Goal: Answer question/provide support: Share knowledge or assist other users

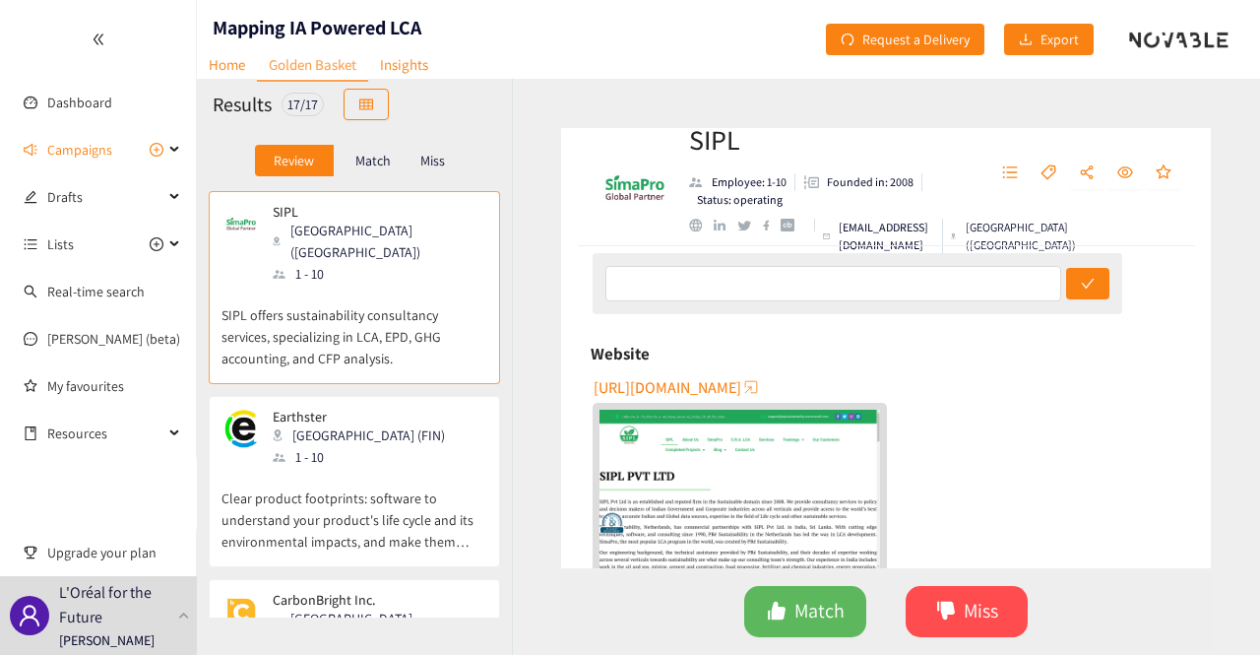
scroll to position [303, 0]
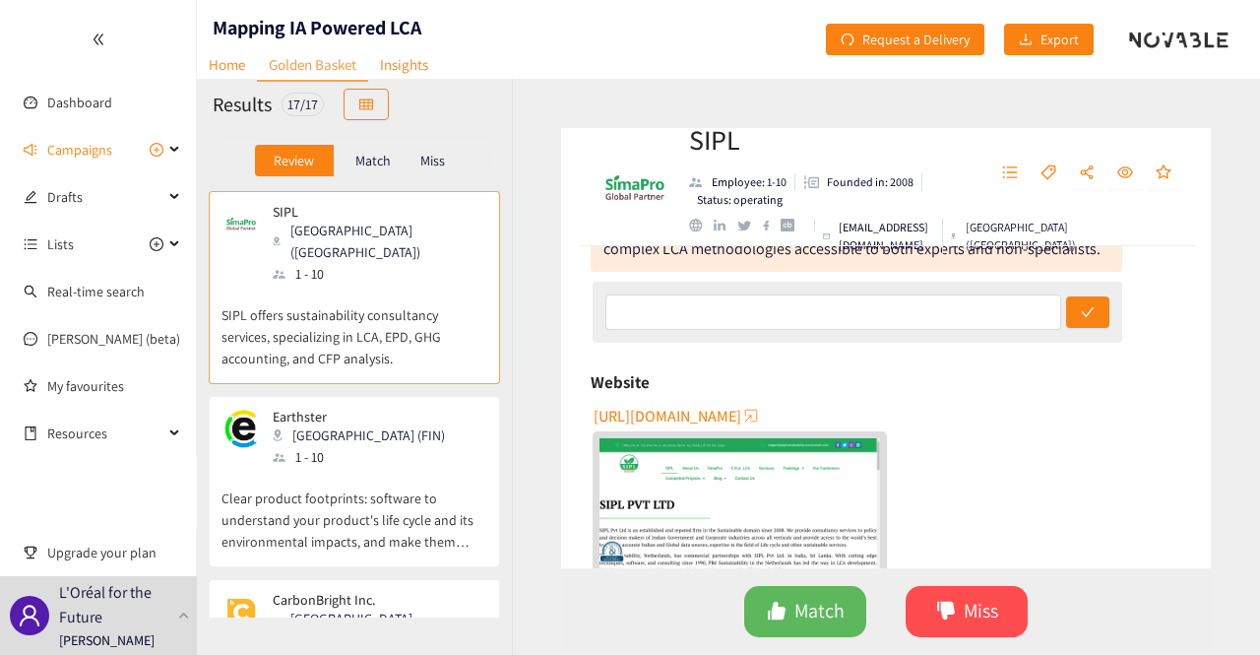
click at [723, 464] on img "website" at bounding box center [739, 516] width 281 height 157
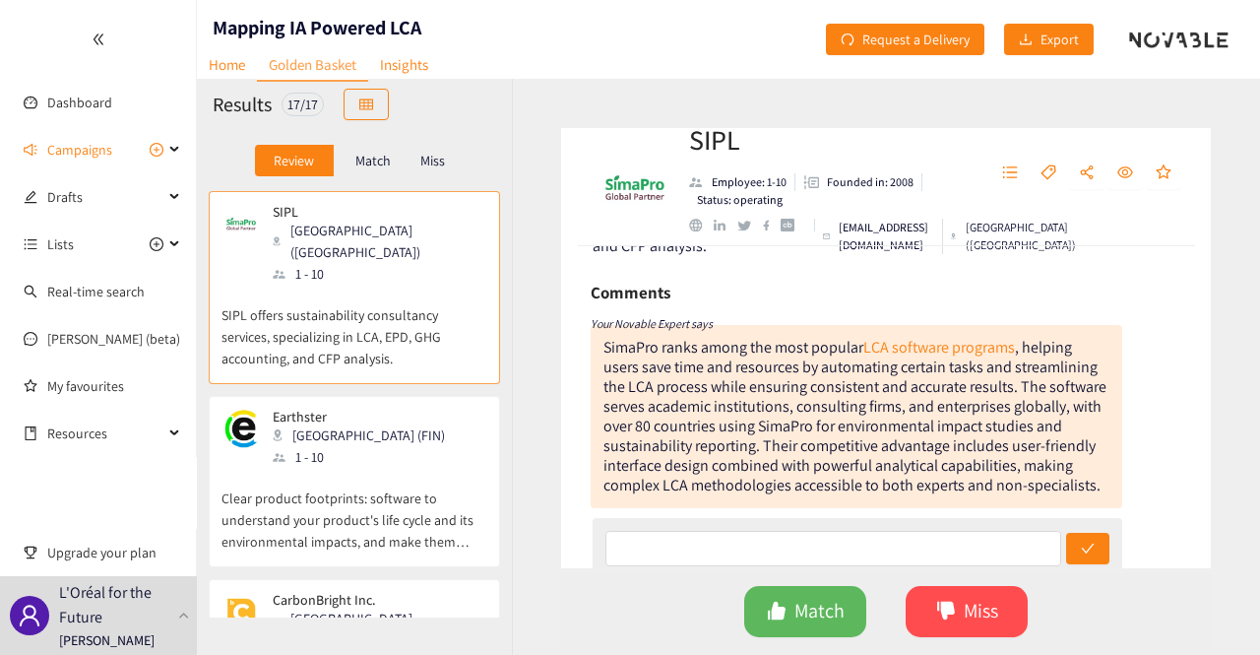
scroll to position [98, 0]
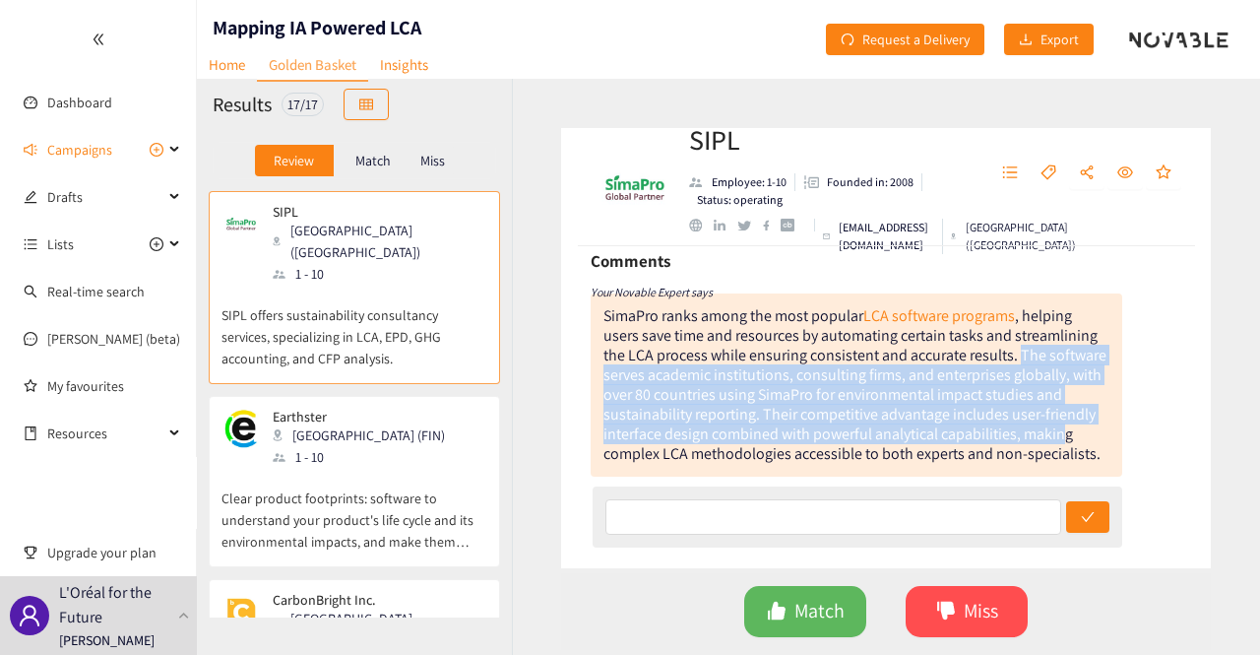
drag, startPoint x: 1020, startPoint y: 358, endPoint x: 1061, endPoint y: 440, distance: 91.6
click at [1062, 440] on div "SimaPro ranks among the most popular LCA software programs , helping users save…" at bounding box center [854, 384] width 503 height 158
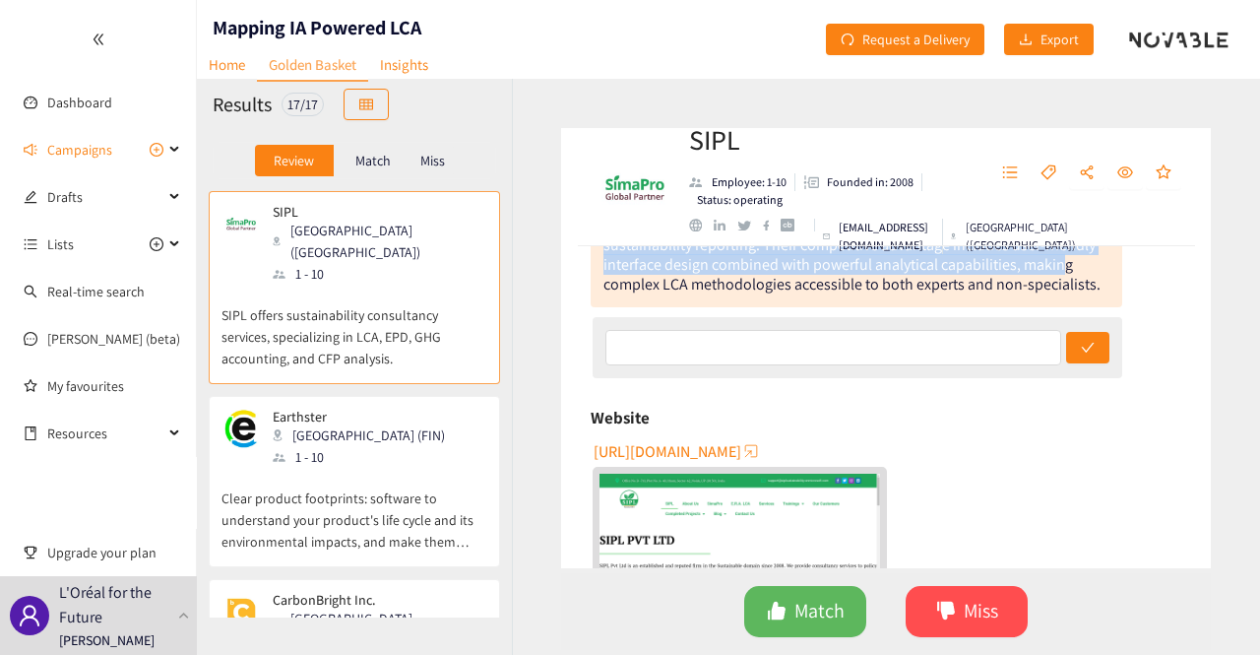
scroll to position [295, 0]
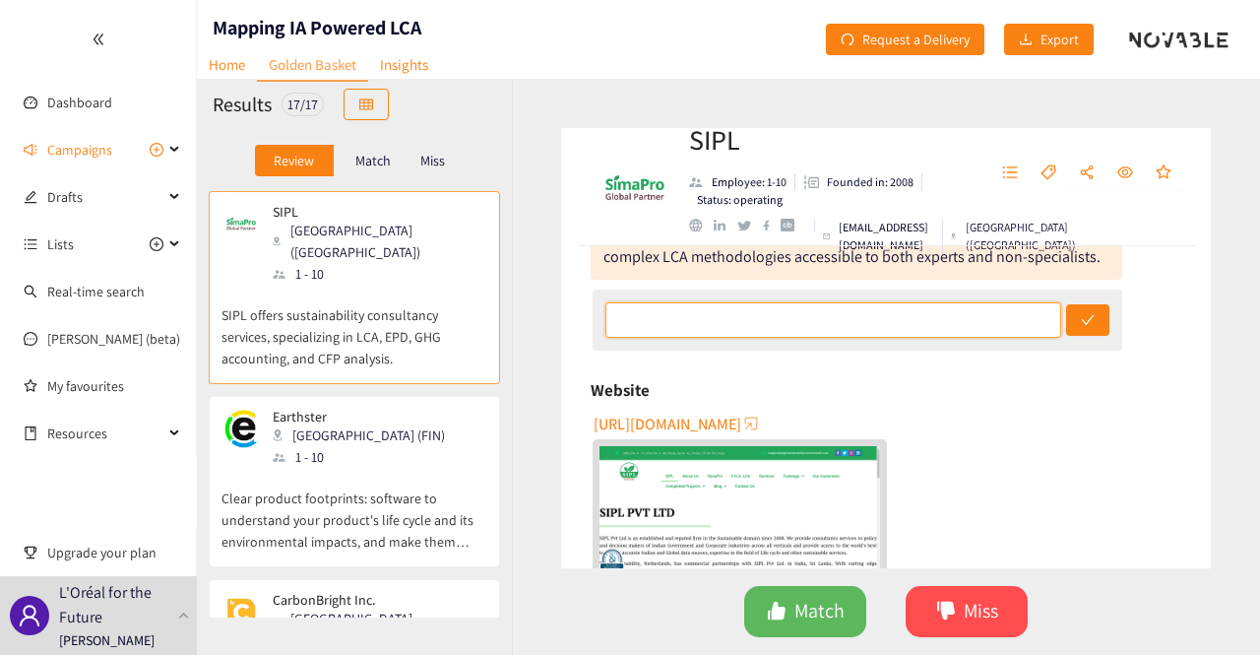
click at [883, 324] on input "text" at bounding box center [833, 319] width 457 height 35
type input "I"
type input "It seems they are providing LCA services, but I do not see the specific service…"
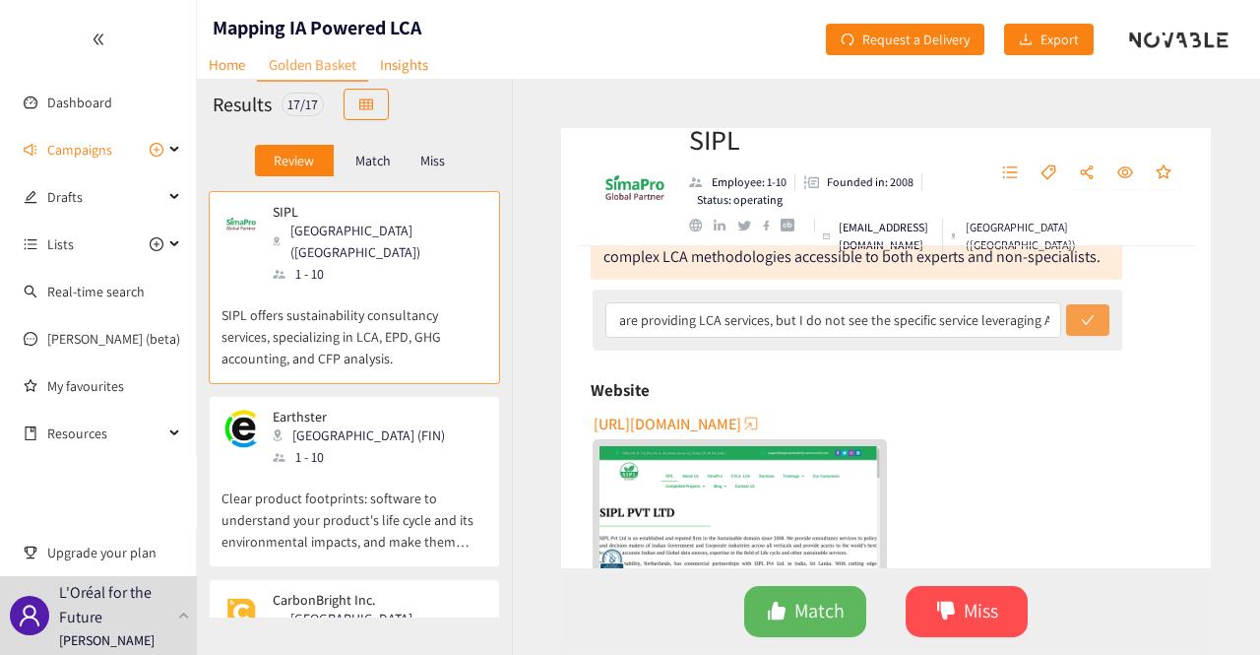
scroll to position [0, 0]
click at [1082, 318] on icon "check" at bounding box center [1088, 320] width 14 height 14
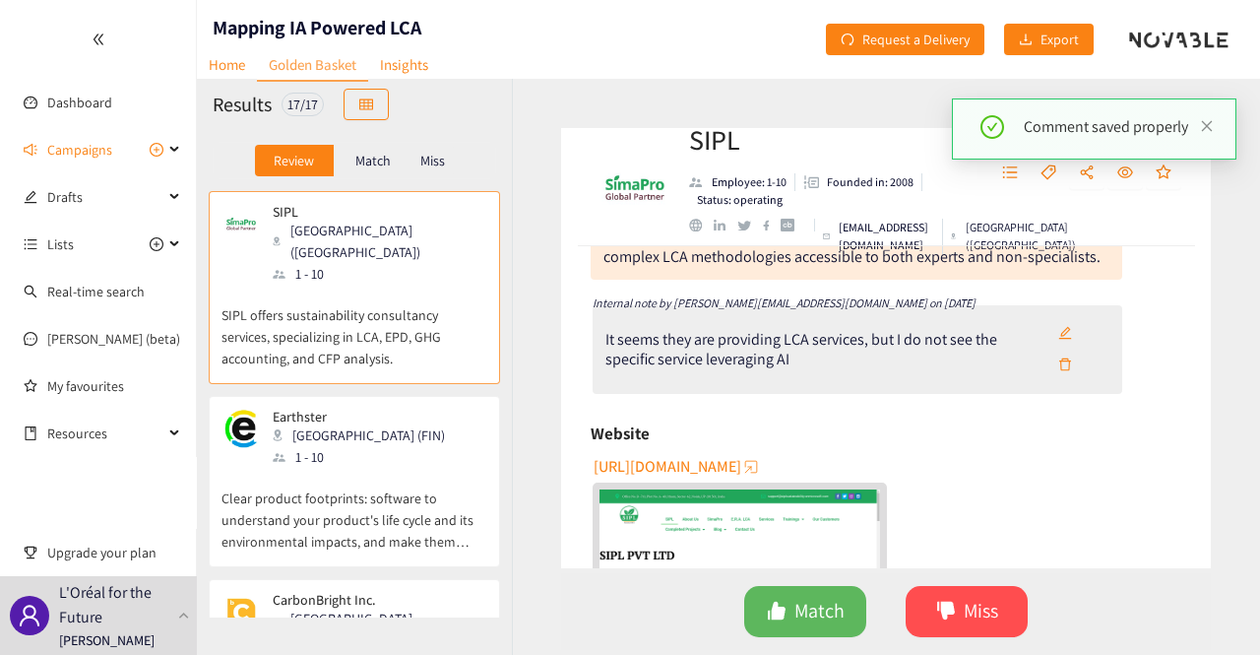
click at [349, 424] on div "[GEOGRAPHIC_DATA] (FIN)" at bounding box center [365, 435] width 184 height 22
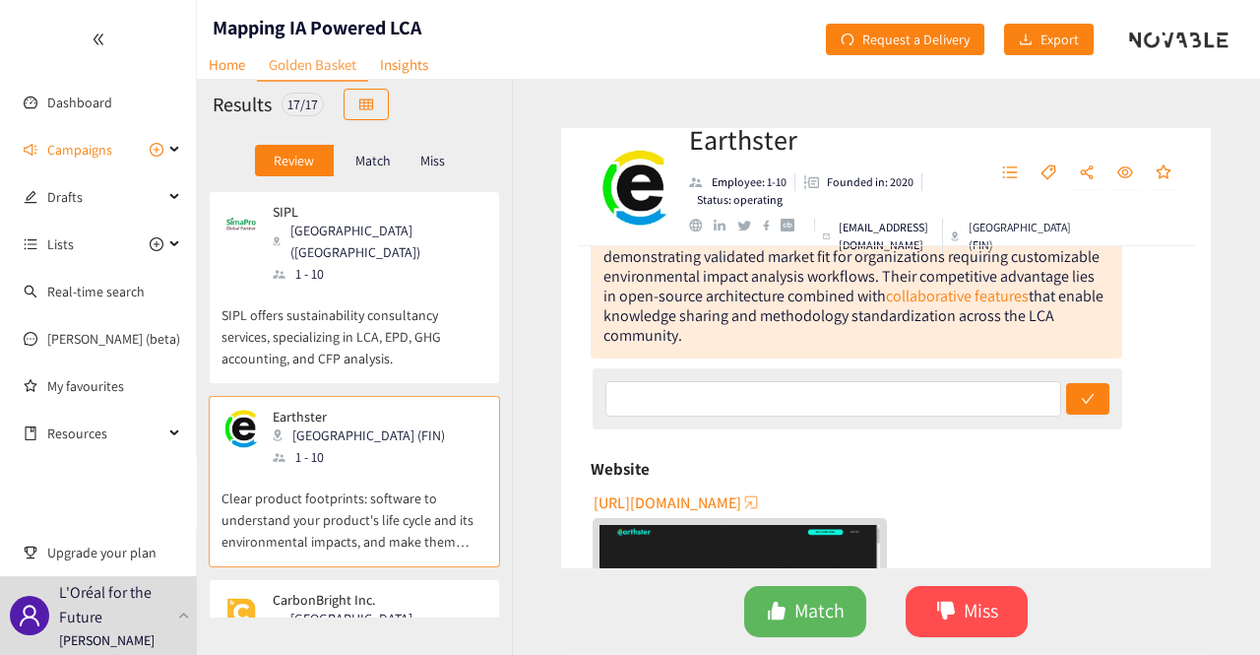
scroll to position [98, 0]
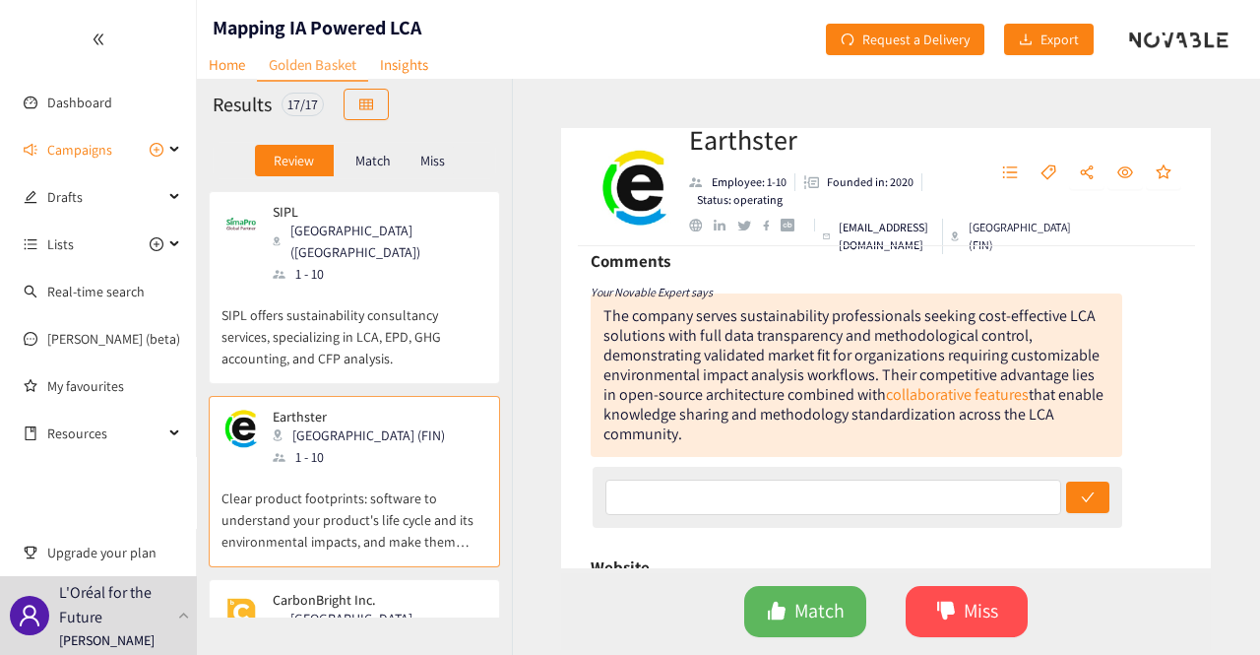
drag, startPoint x: 614, startPoint y: 316, endPoint x: 1042, endPoint y: 427, distance: 442.4
click at [1042, 427] on div "The company serves sustainability professionals seeking cost-effective LCA solu…" at bounding box center [856, 374] width 531 height 163
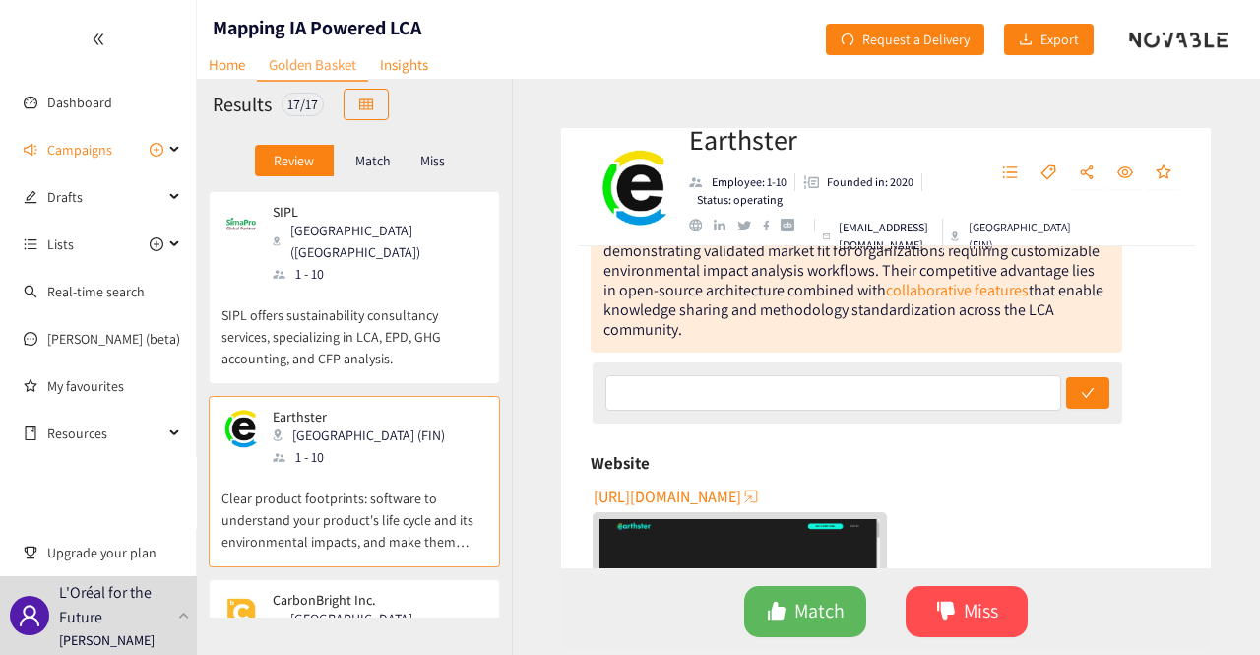
scroll to position [394, 0]
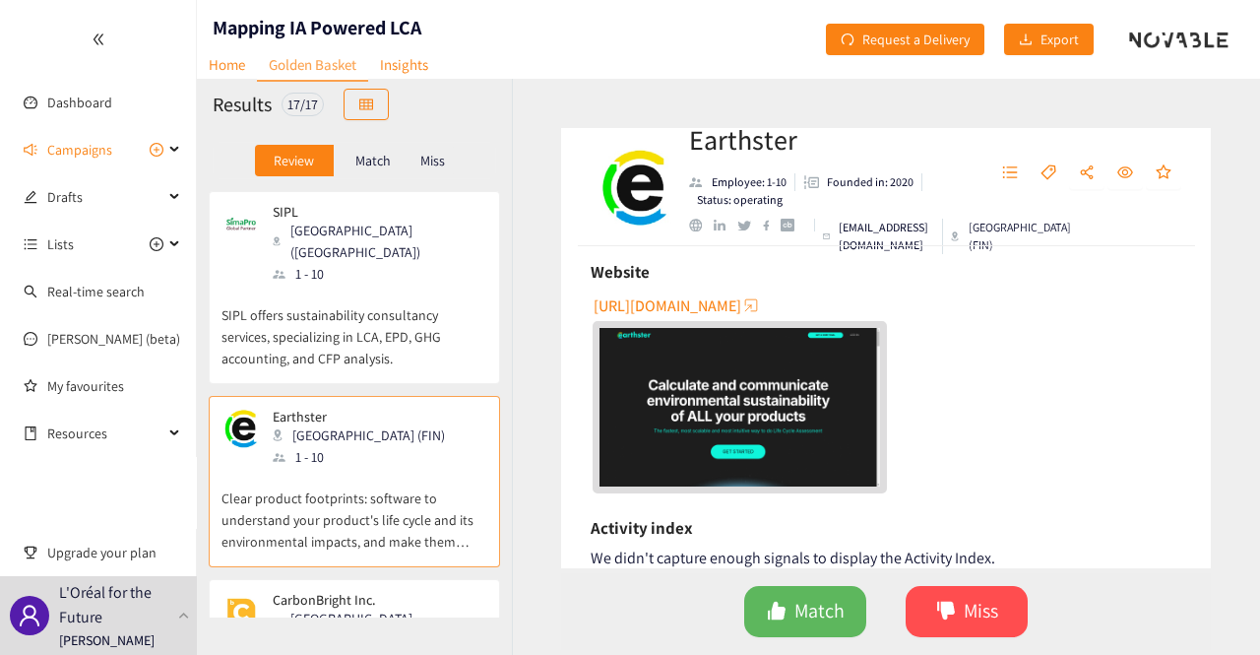
click at [783, 403] on img "website" at bounding box center [739, 406] width 281 height 157
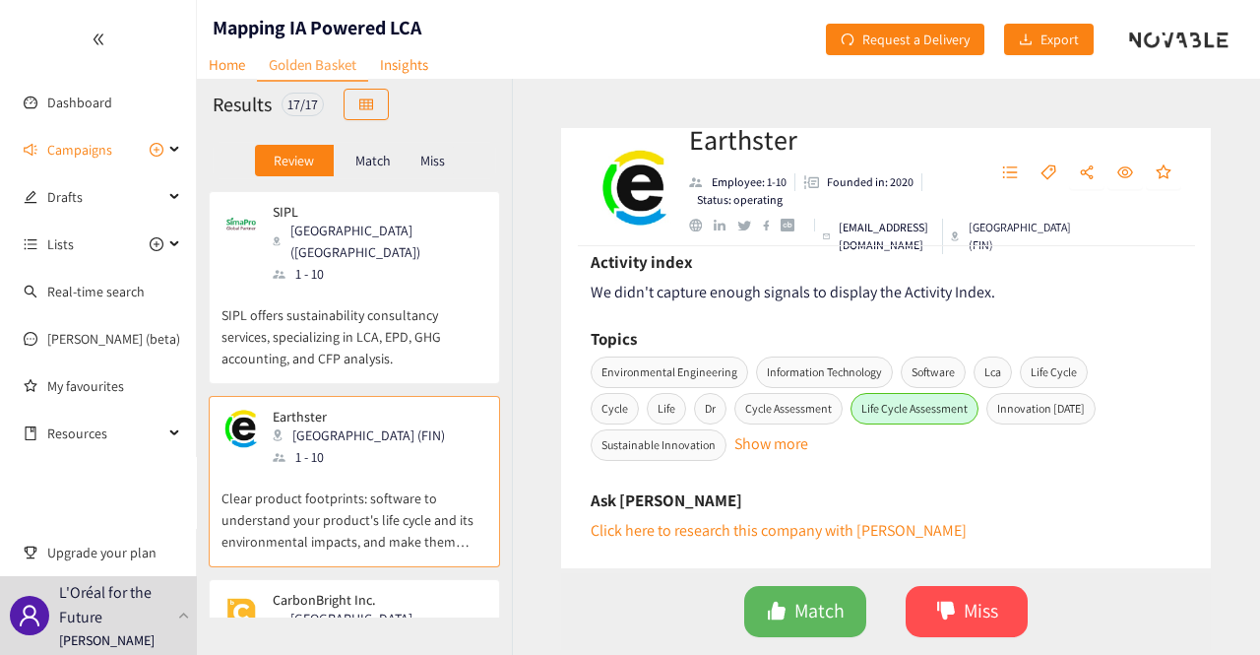
scroll to position [689, 0]
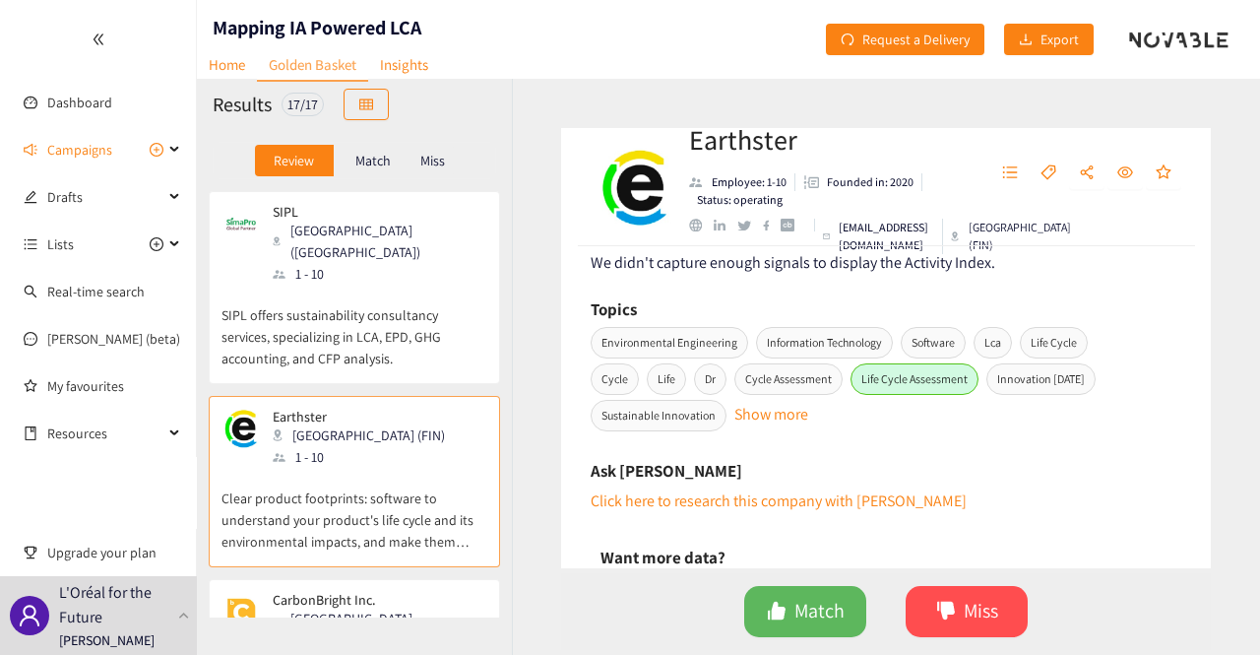
click at [332, 308] on p "SIPL offers sustainability consultancy services, specializing in LCA, EPD, GHG …" at bounding box center [354, 326] width 266 height 85
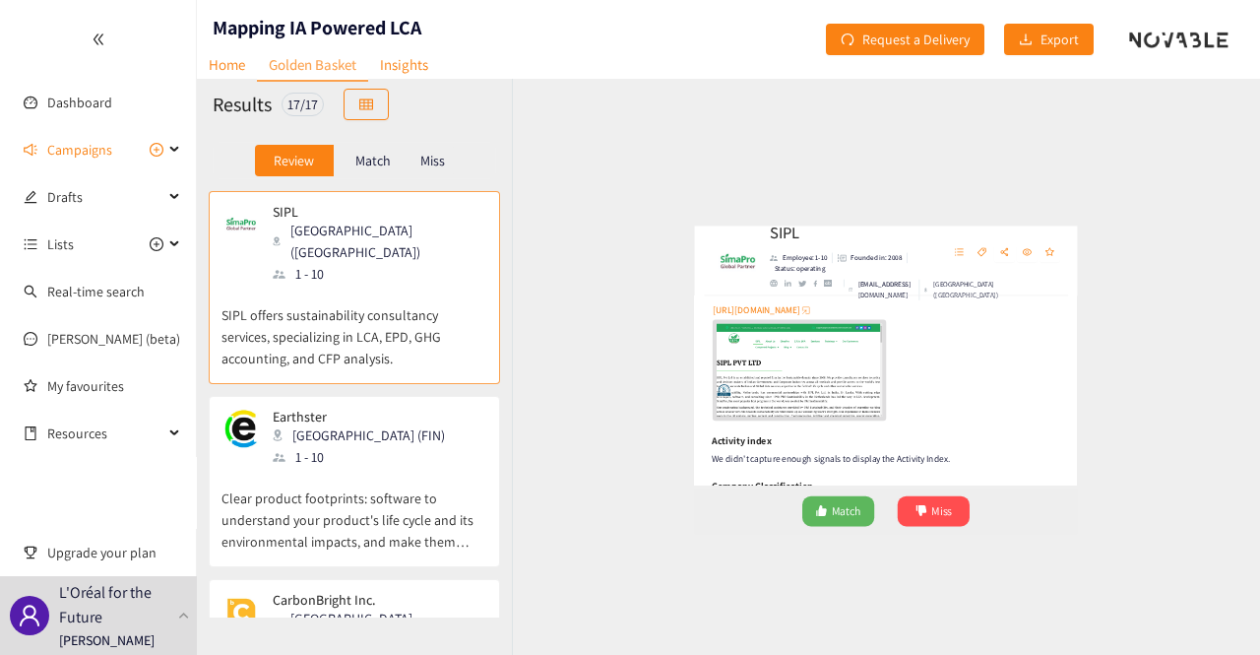
scroll to position [492, 0]
click at [434, 428] on div "Earthster [GEOGRAPHIC_DATA] (FIN) 1 - 10" at bounding box center [354, 437] width 266 height 59
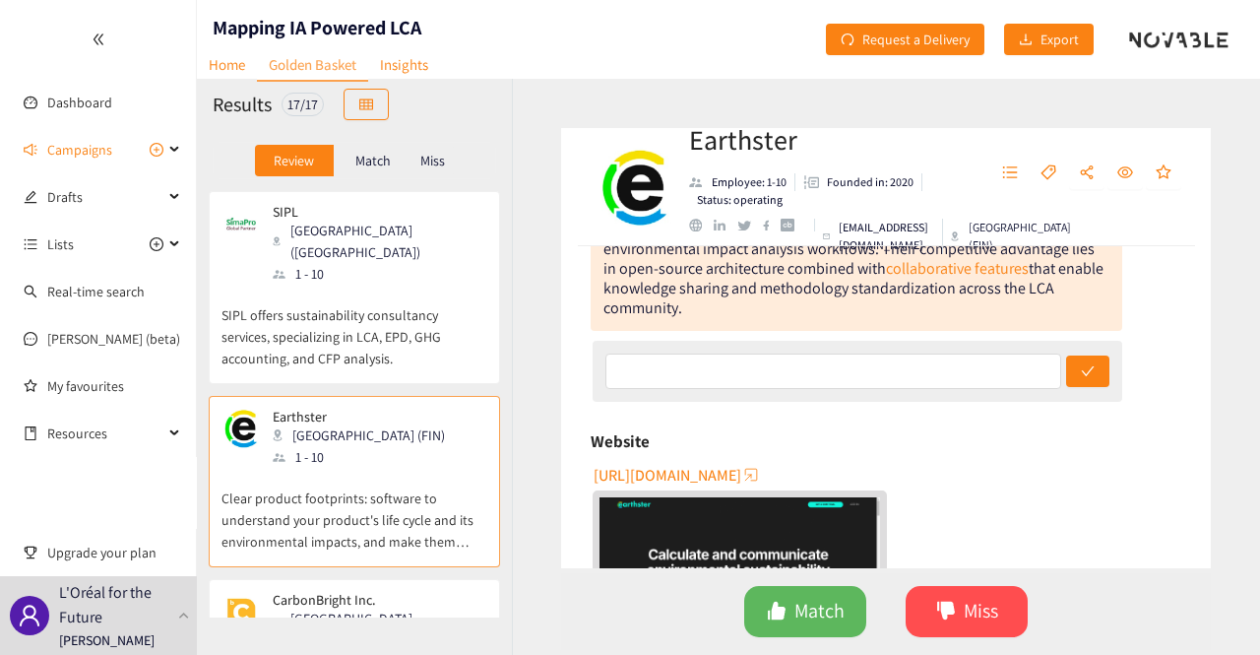
scroll to position [295, 0]
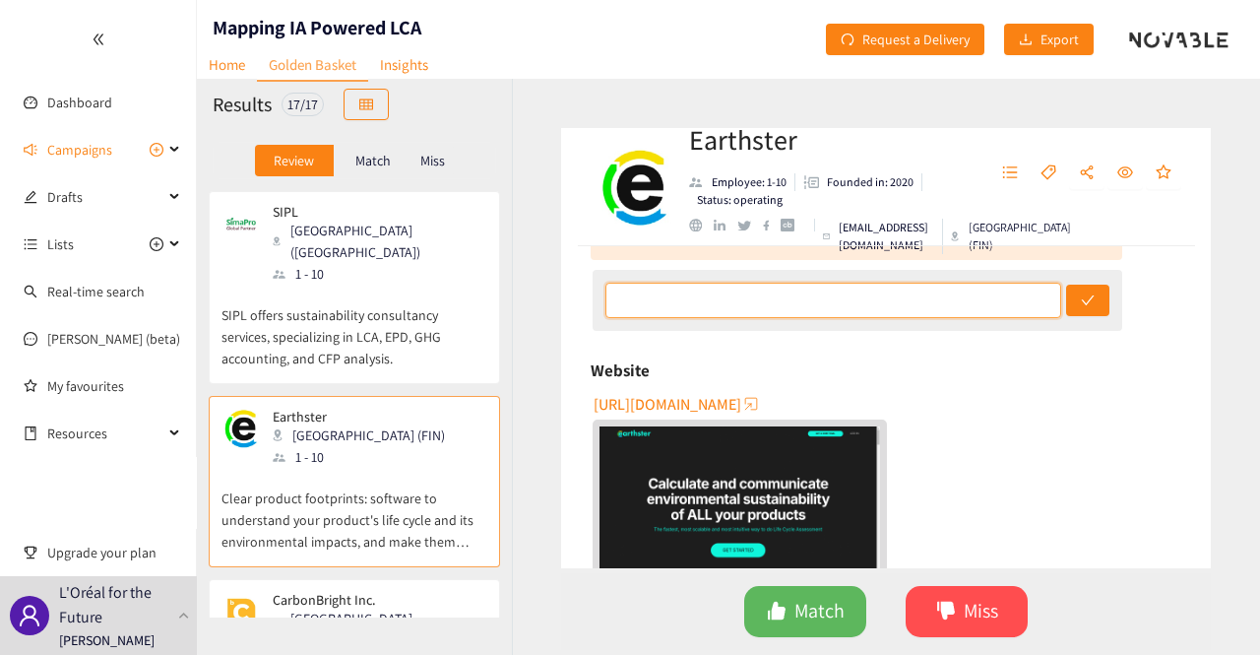
click at [687, 317] on input "text" at bounding box center [833, 299] width 457 height 35
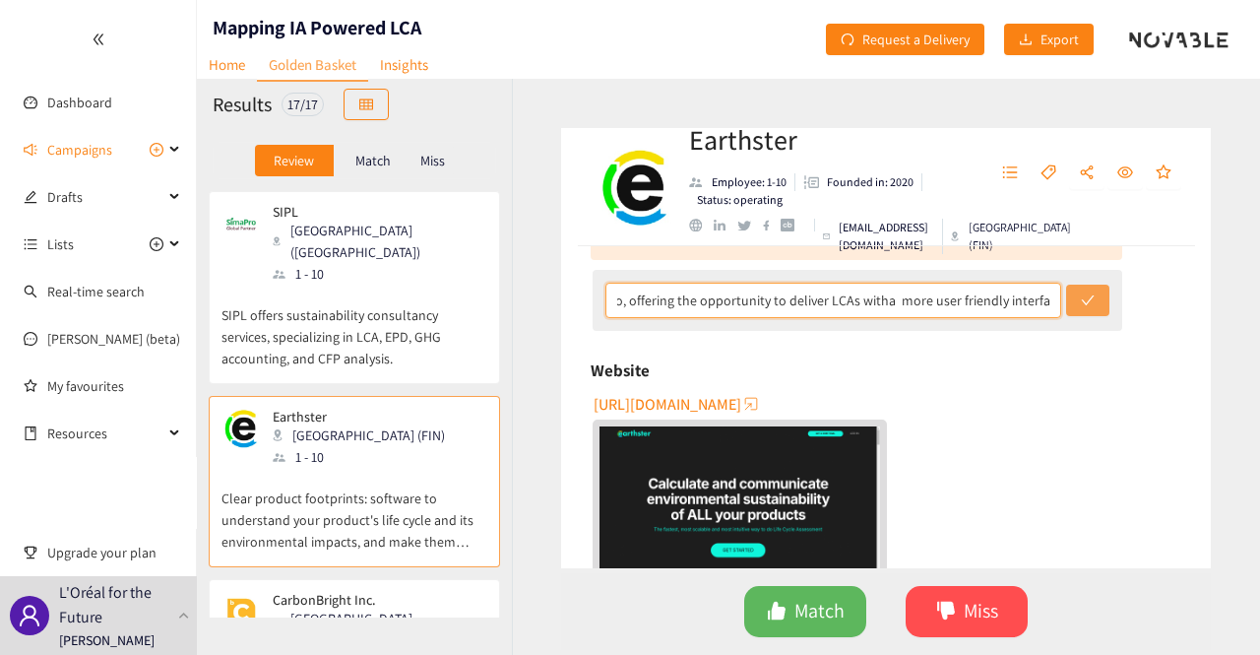
type input "I have the feeling they are a competitor to Simapro, offering the opportunity t…"
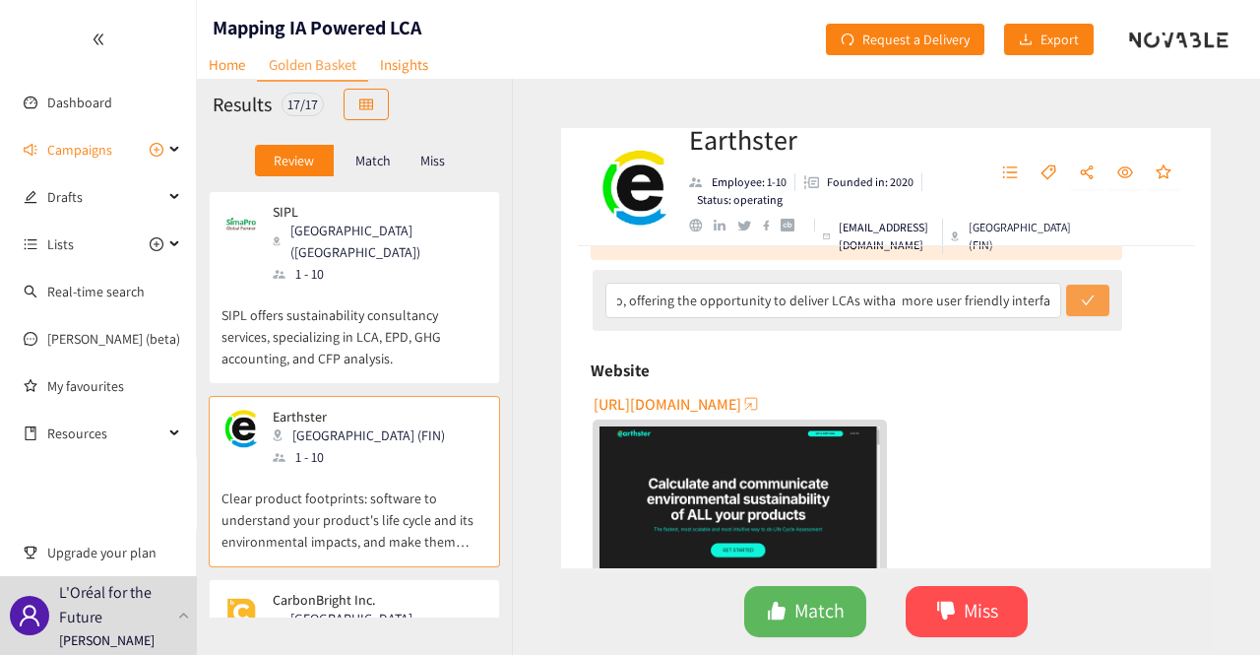
click at [1081, 303] on icon "check" at bounding box center [1088, 300] width 14 height 14
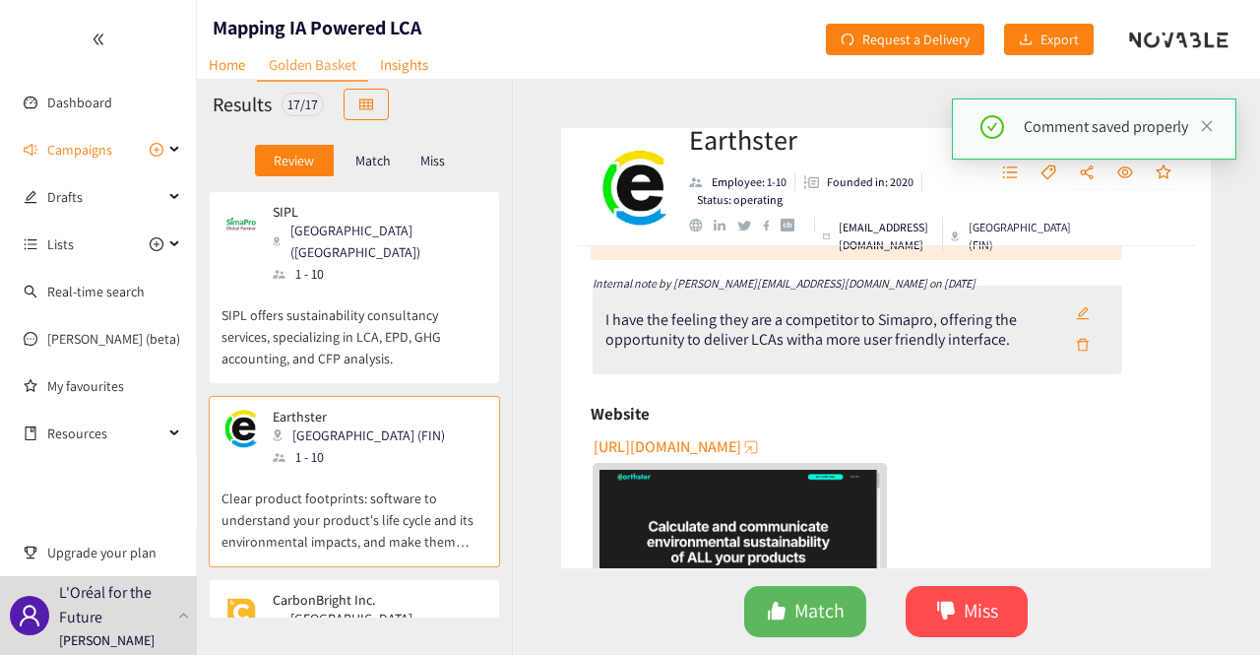
click at [353, 288] on p "SIPL offers sustainability consultancy services, specializing in LCA, EPD, GHG …" at bounding box center [354, 326] width 266 height 85
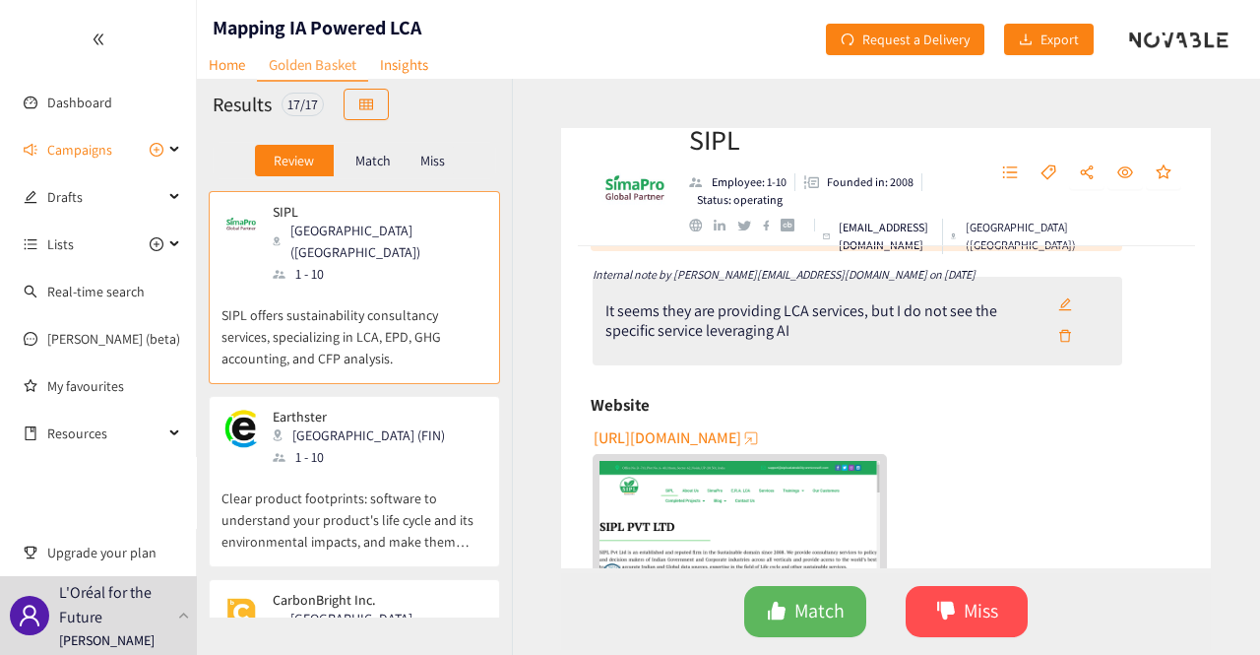
scroll to position [295, 0]
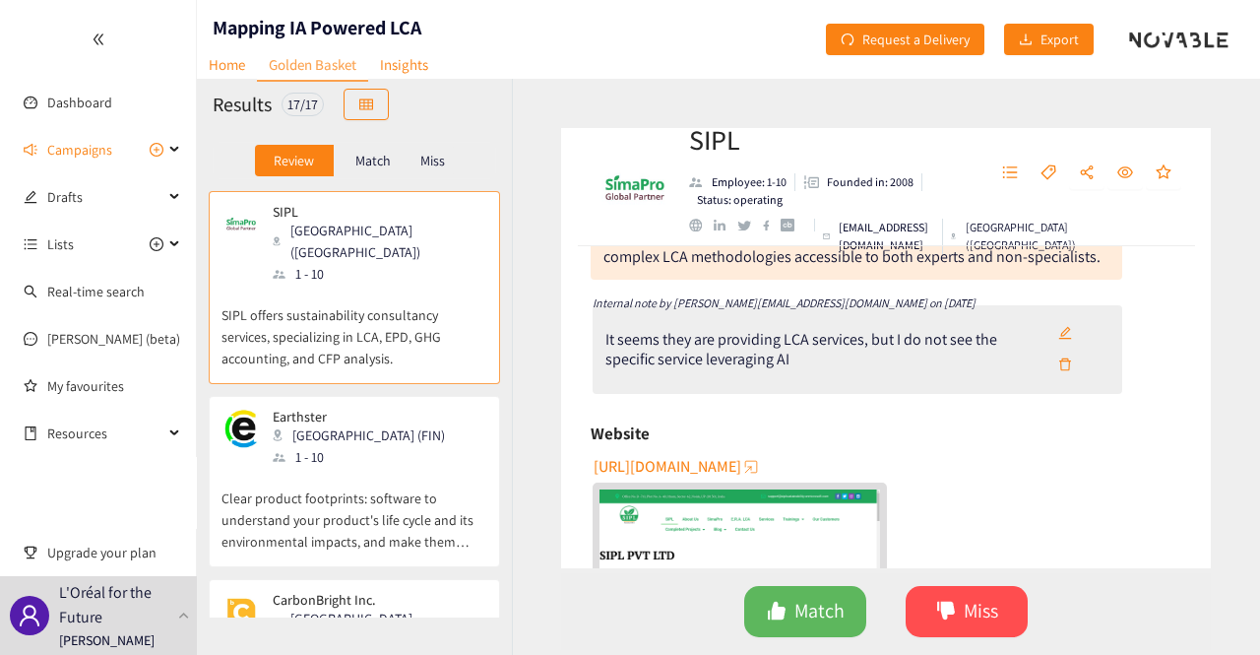
click at [411, 438] on div "Earthster [GEOGRAPHIC_DATA] (FIN) 1 - 10" at bounding box center [354, 437] width 266 height 59
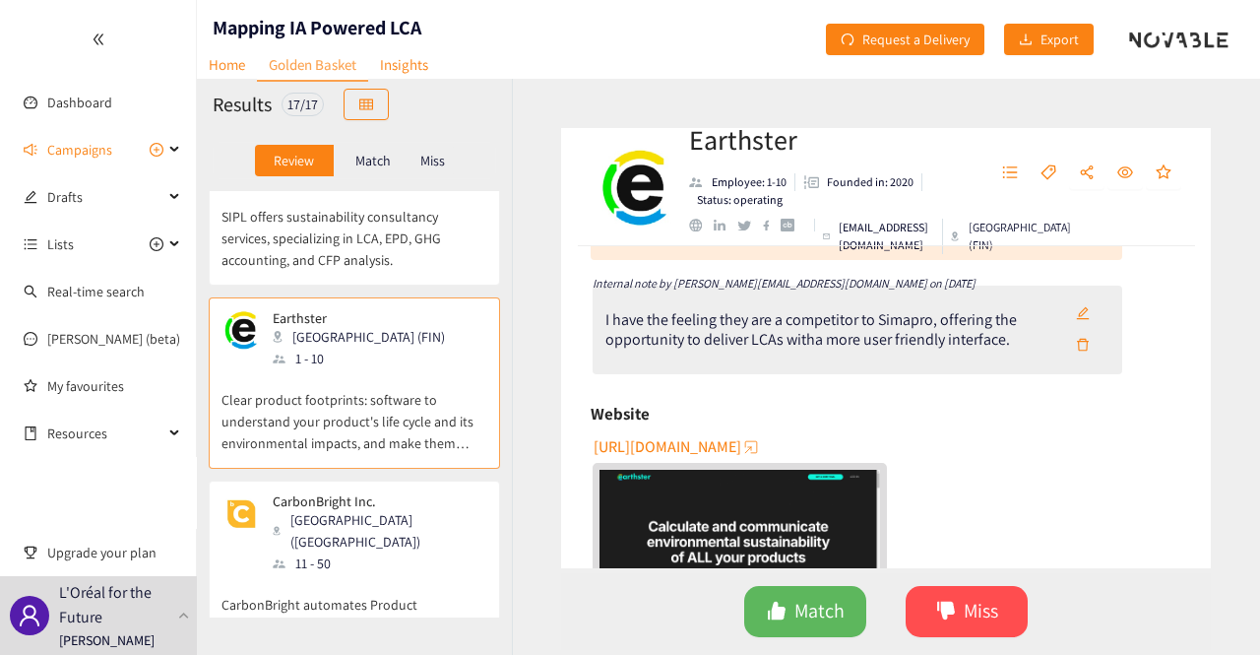
scroll to position [197, 0]
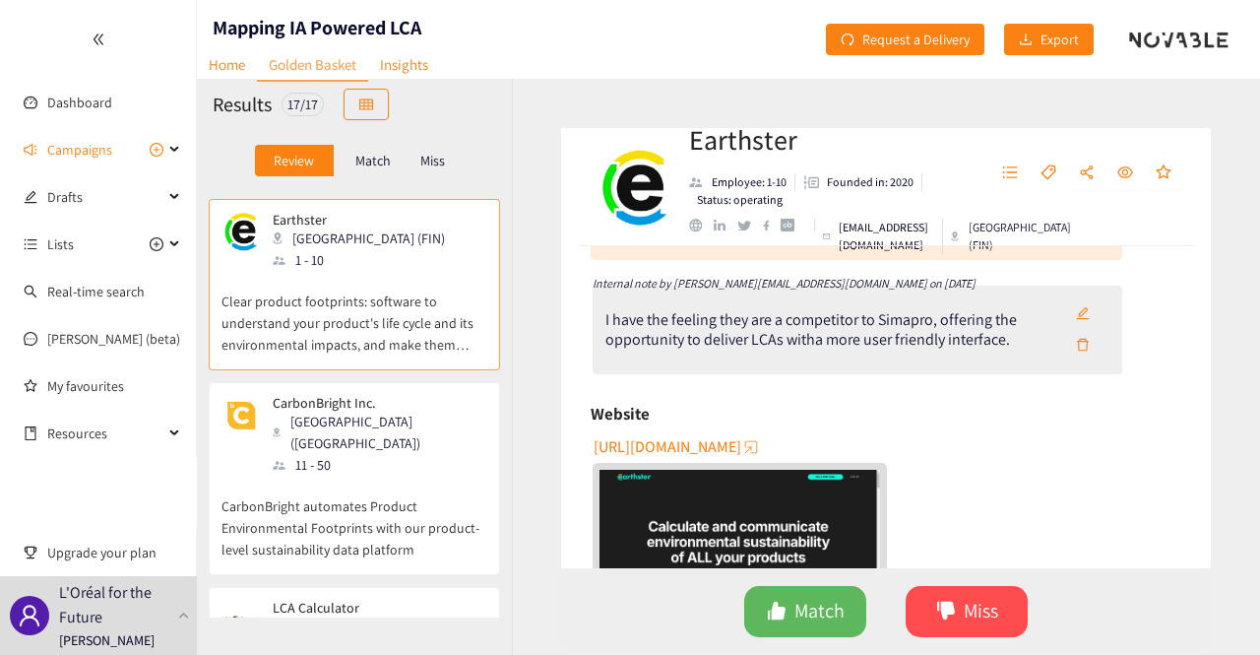
click at [447, 475] on p "CarbonBright automates Product Environmental Footprints with our product-level …" at bounding box center [354, 517] width 266 height 85
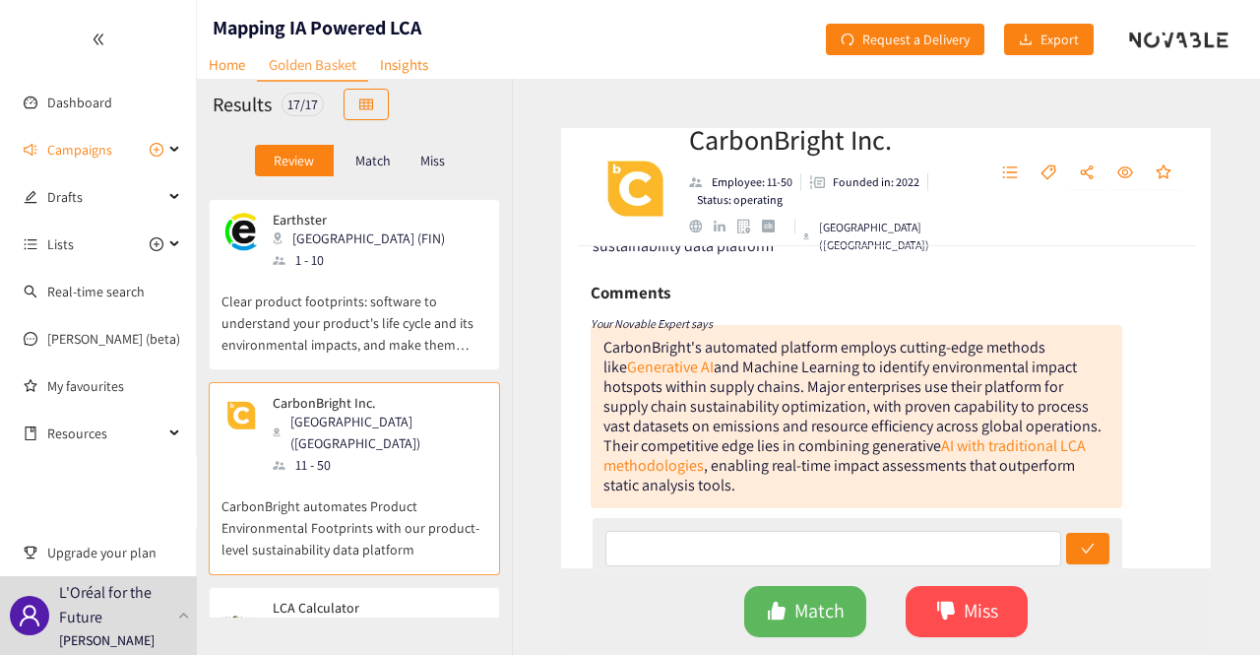
scroll to position [98, 0]
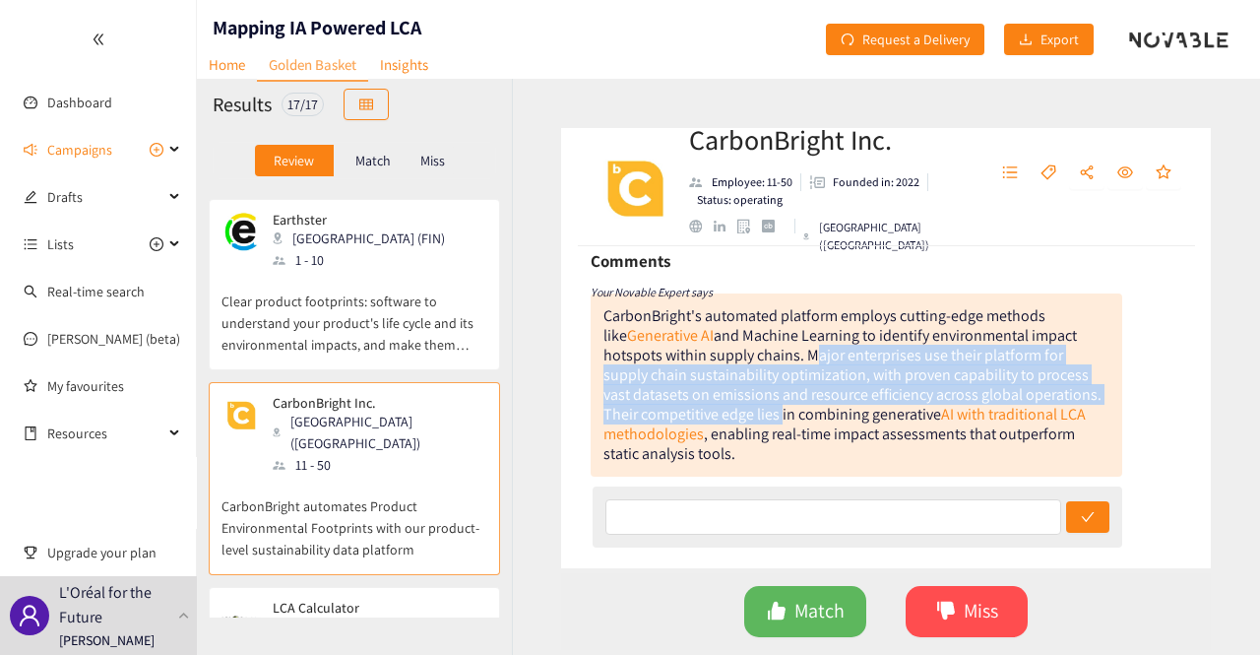
drag, startPoint x: 806, startPoint y: 361, endPoint x: 776, endPoint y: 421, distance: 67.3
click at [776, 421] on div "CarbonBright's automated platform employs cutting-edge methods like Generative …" at bounding box center [852, 384] width 498 height 158
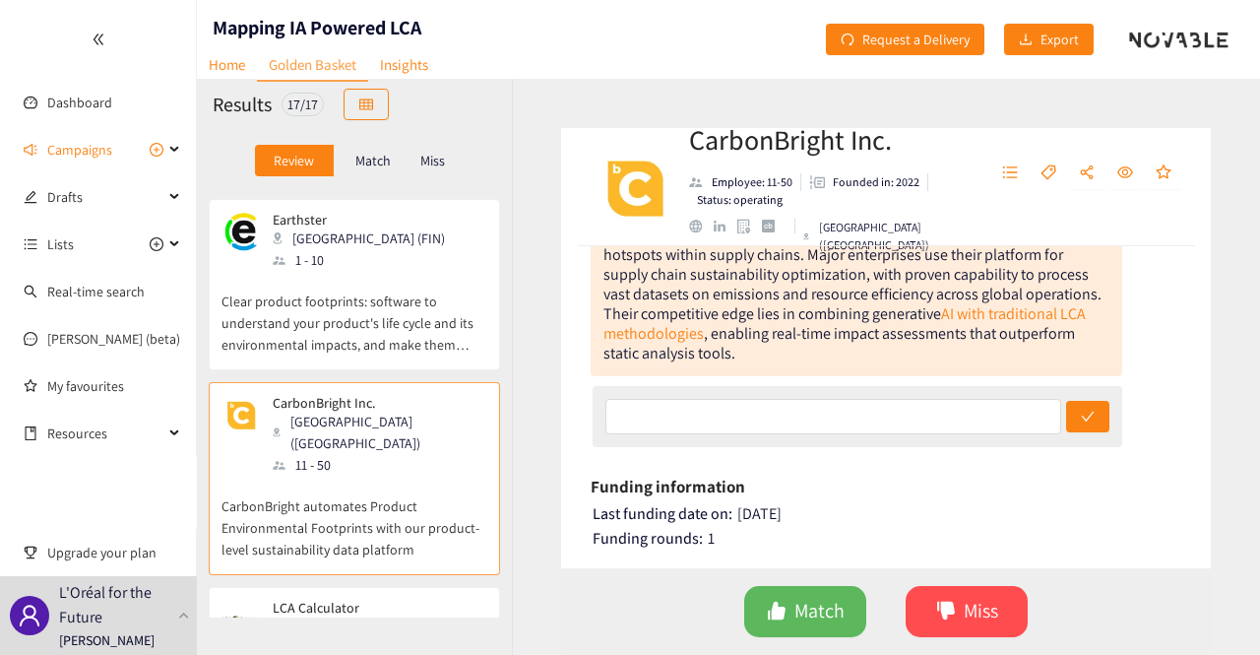
scroll to position [295, 0]
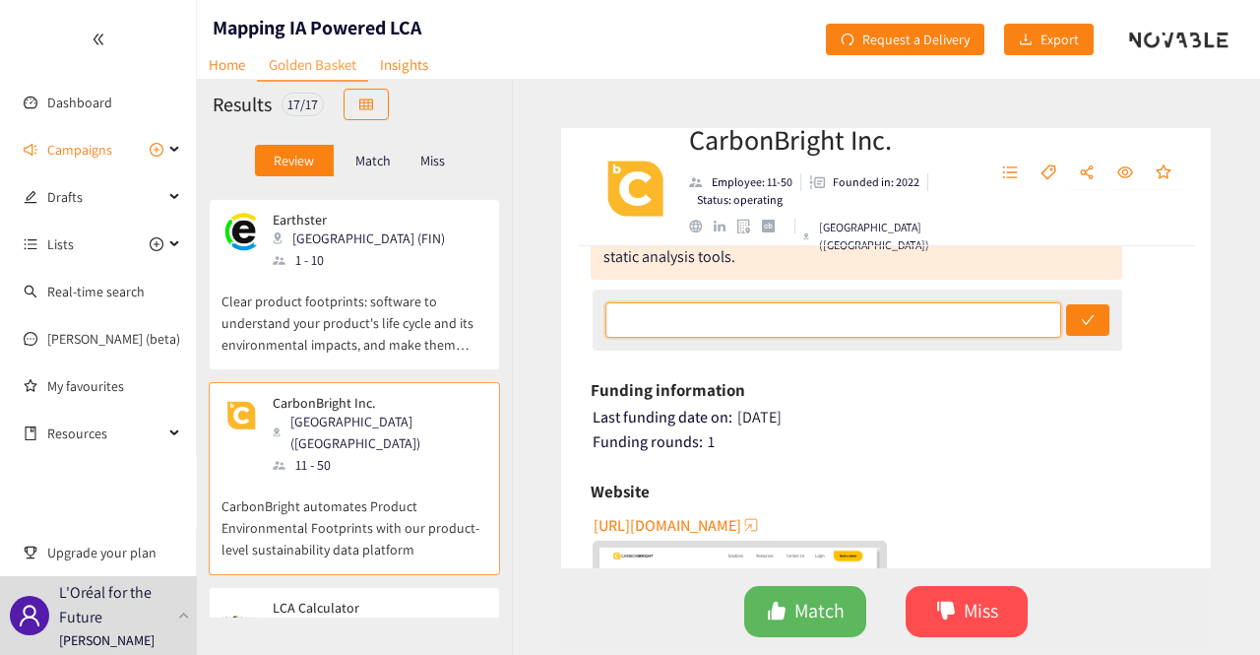
click at [785, 315] on input "text" at bounding box center [833, 319] width 457 height 35
type input "looks like there is a fit!"
click at [1066, 304] on button "submit" at bounding box center [1087, 319] width 43 height 31
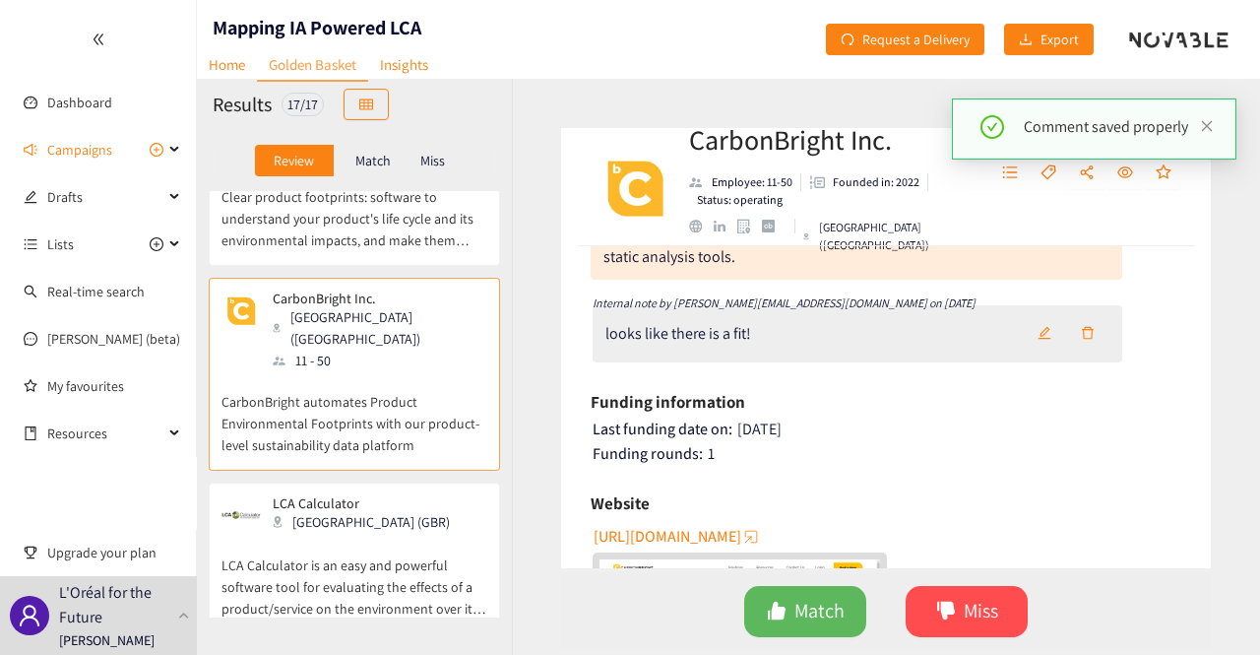
scroll to position [492, 0]
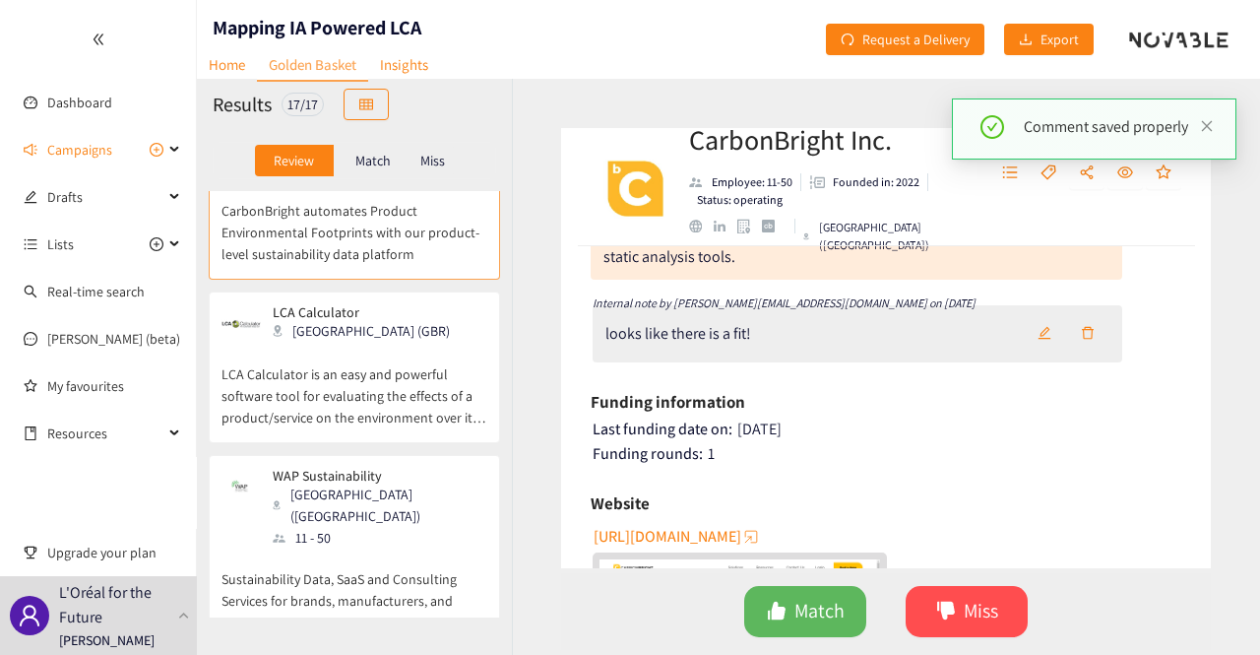
click at [385, 344] on p "LCA Calculator is an easy and powerful software tool for evaluating the effects…" at bounding box center [354, 386] width 266 height 85
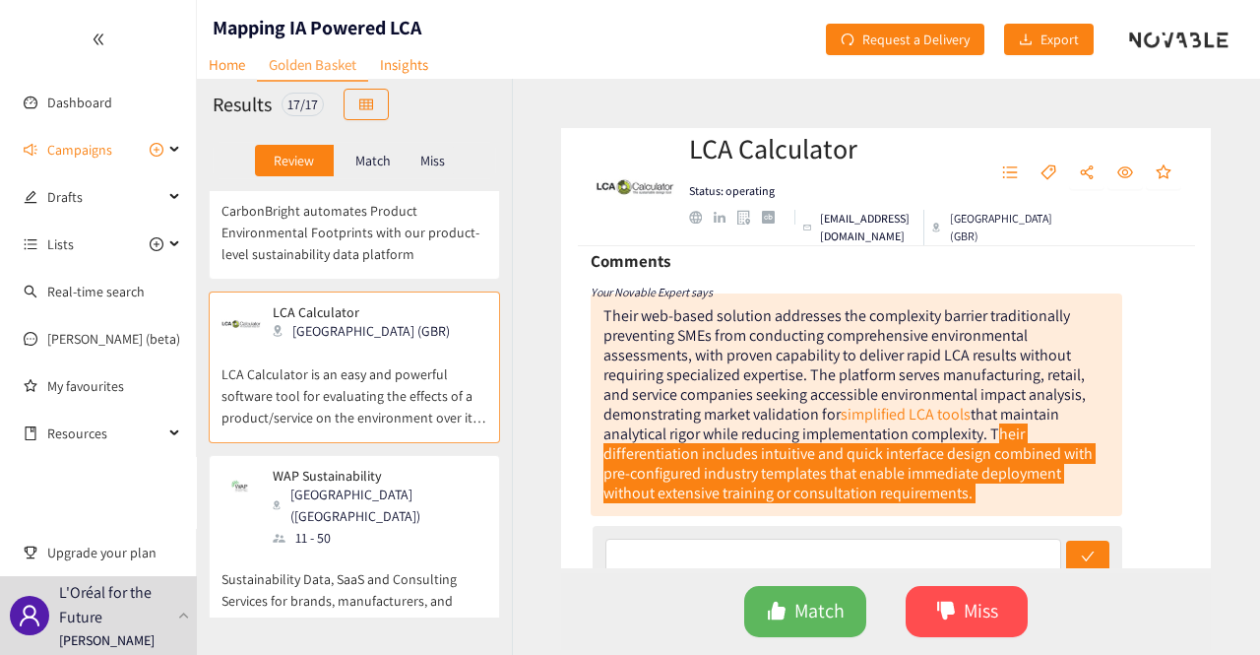
scroll to position [0, 0]
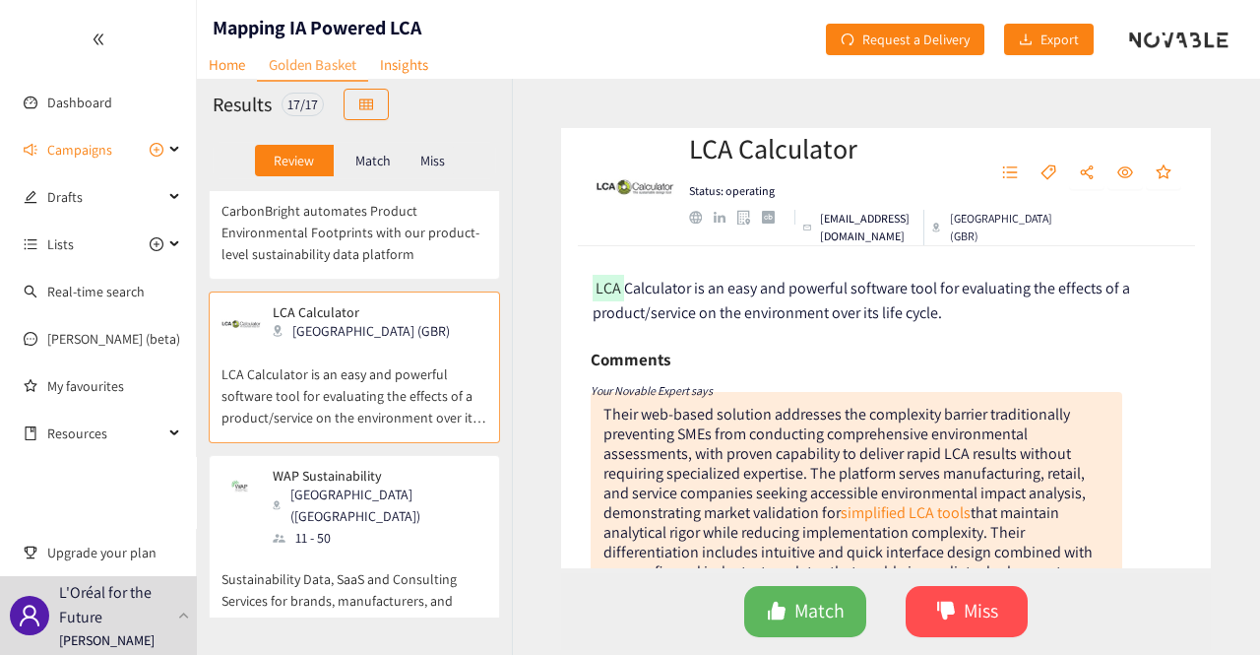
click at [353, 527] on div "11 - 50" at bounding box center [379, 538] width 213 height 22
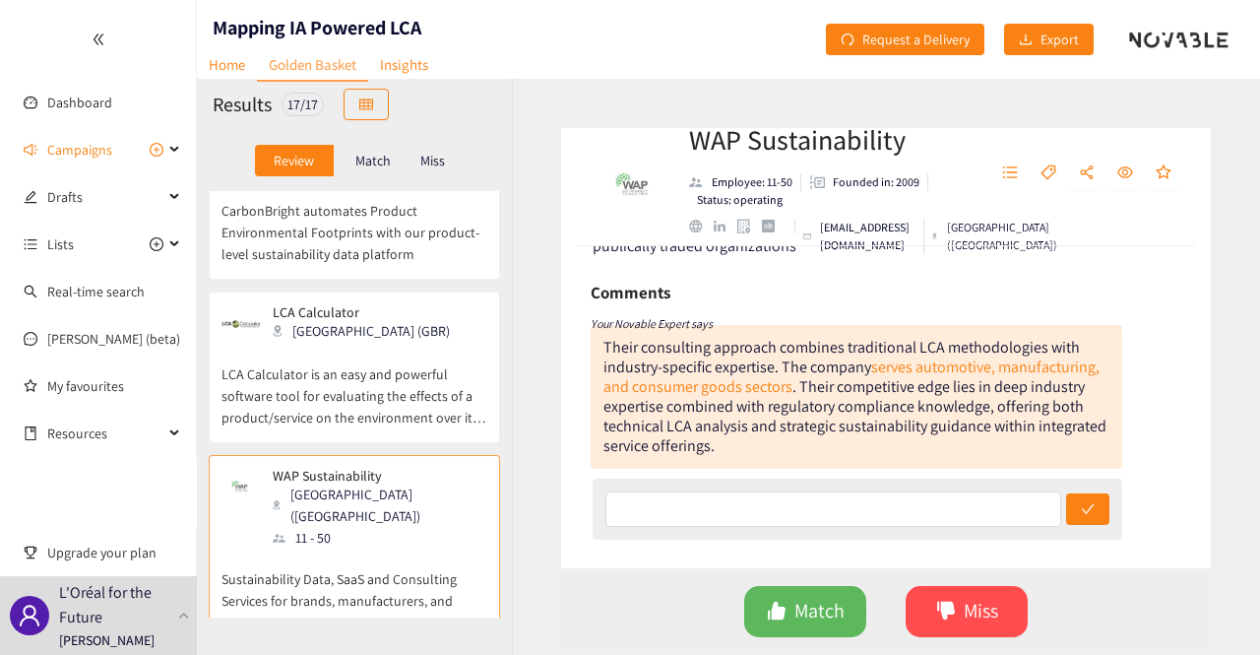
scroll to position [98, 0]
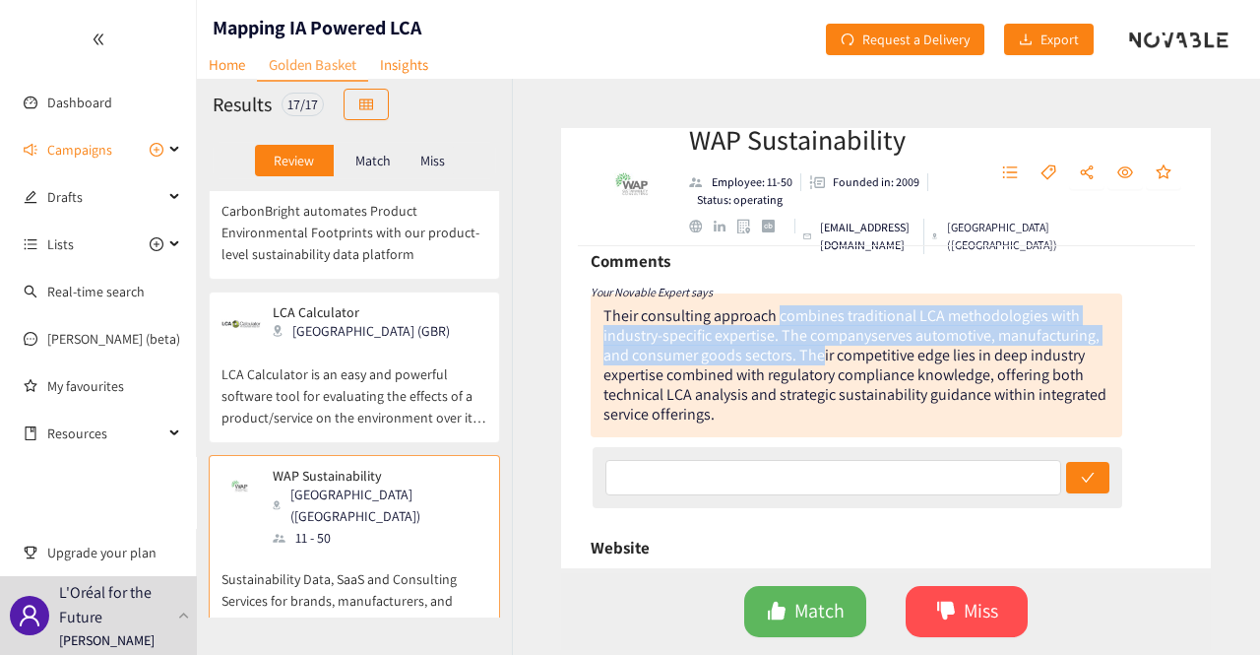
drag, startPoint x: 779, startPoint y: 318, endPoint x: 819, endPoint y: 351, distance: 52.4
click at [819, 351] on div "Their consulting approach combines traditional LCA methodologies with industry-…" at bounding box center [854, 364] width 503 height 119
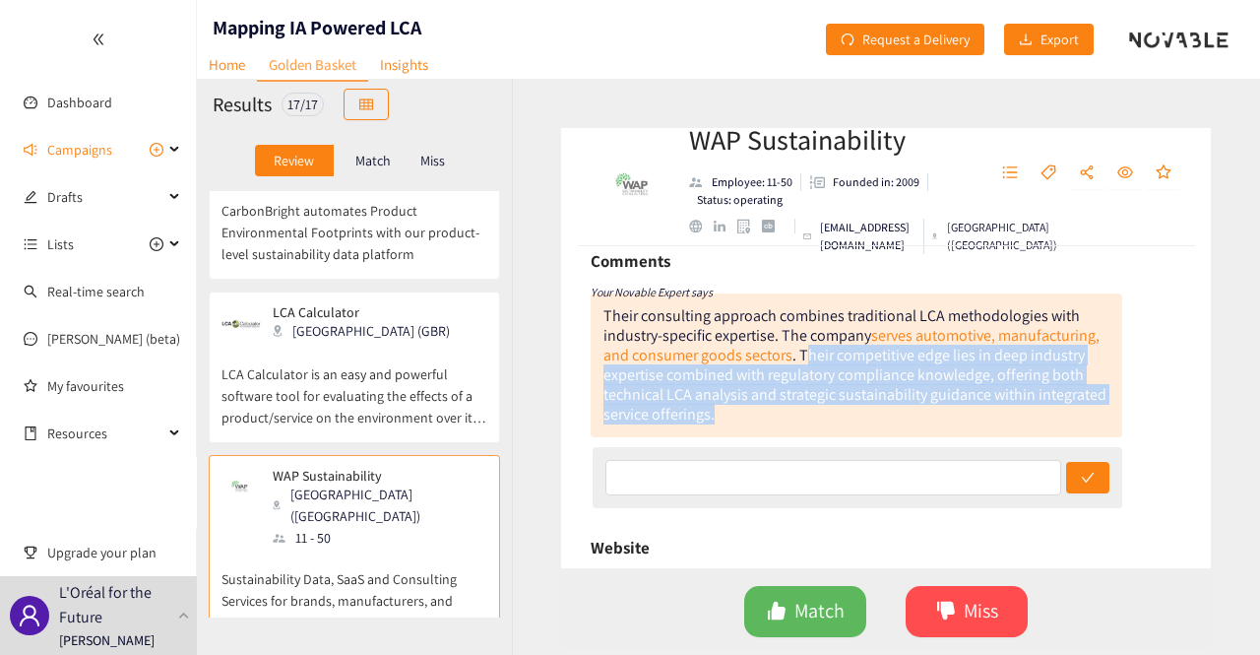
drag, startPoint x: 803, startPoint y: 359, endPoint x: 803, endPoint y: 410, distance: 51.2
click at [803, 410] on div "Their consulting approach combines traditional LCA methodologies with industry-…" at bounding box center [856, 365] width 531 height 144
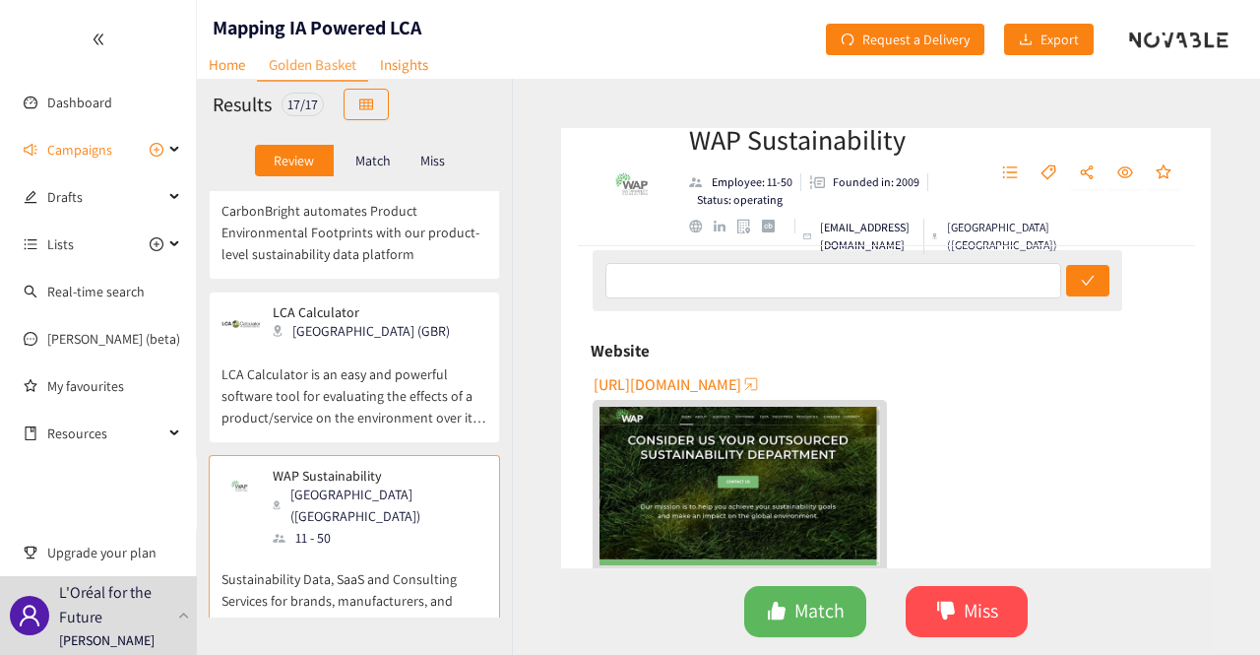
scroll to position [197, 0]
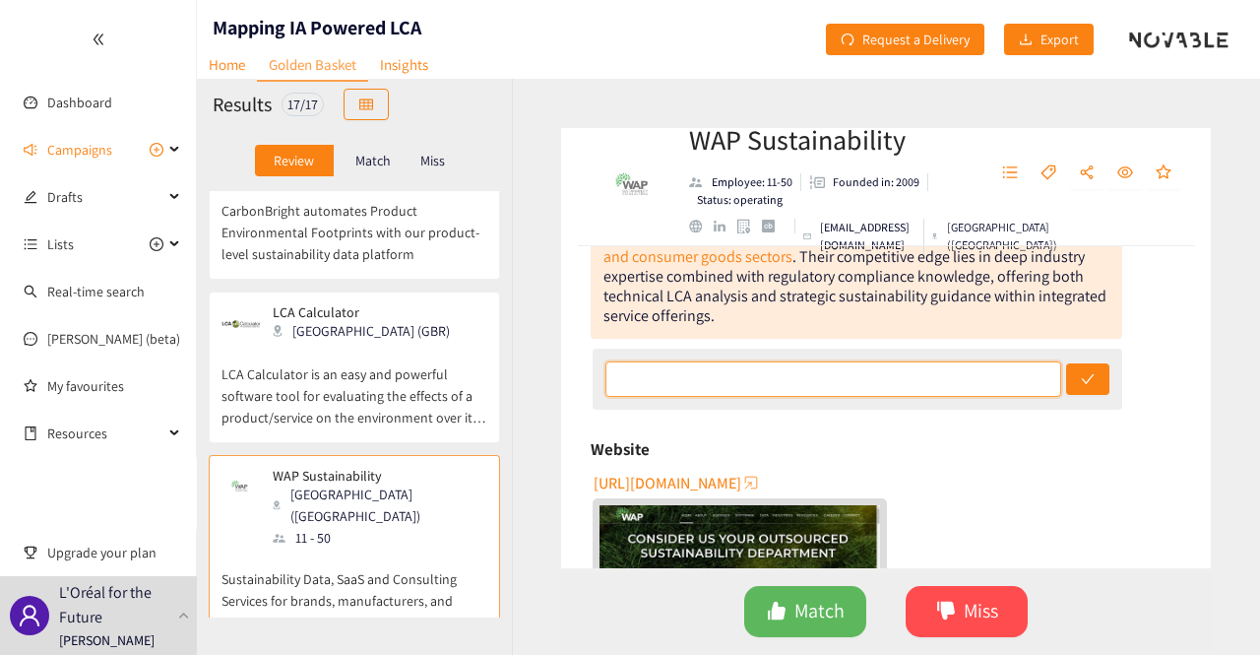
click at [720, 378] on input "text" at bounding box center [833, 378] width 457 height 35
type input "competitor to Quantis?"
click at [1066, 363] on button "submit" at bounding box center [1087, 378] width 43 height 31
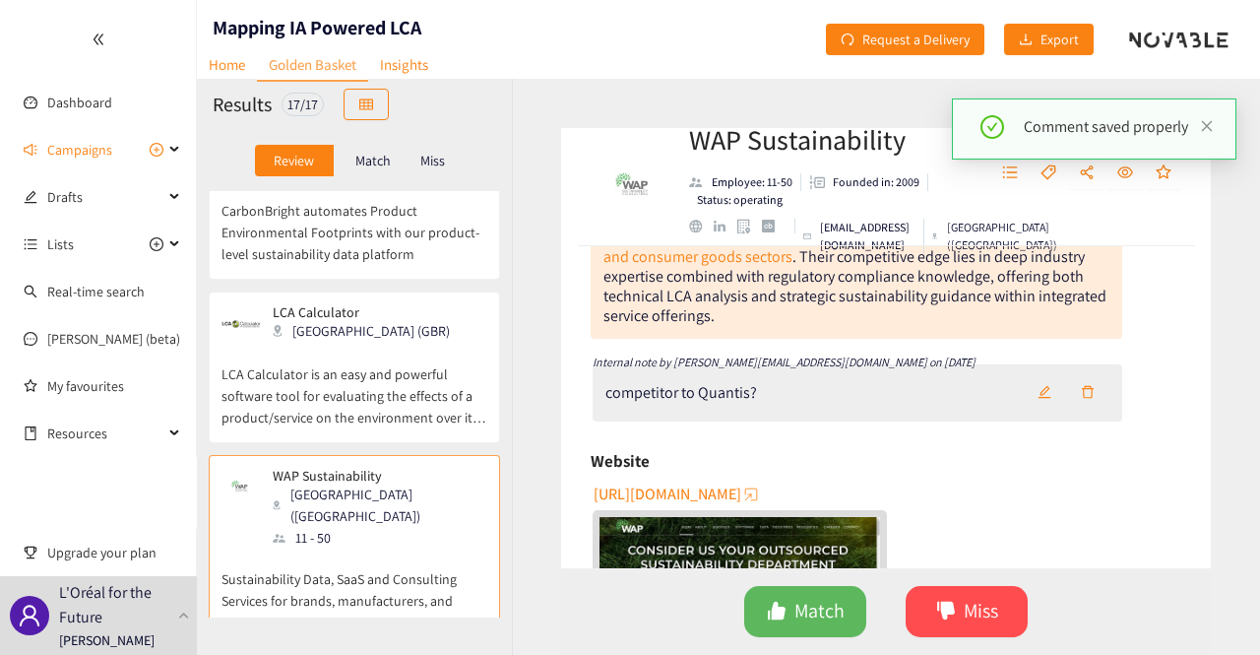
click at [729, 493] on span "[URL][DOMAIN_NAME]" at bounding box center [667, 493] width 148 height 25
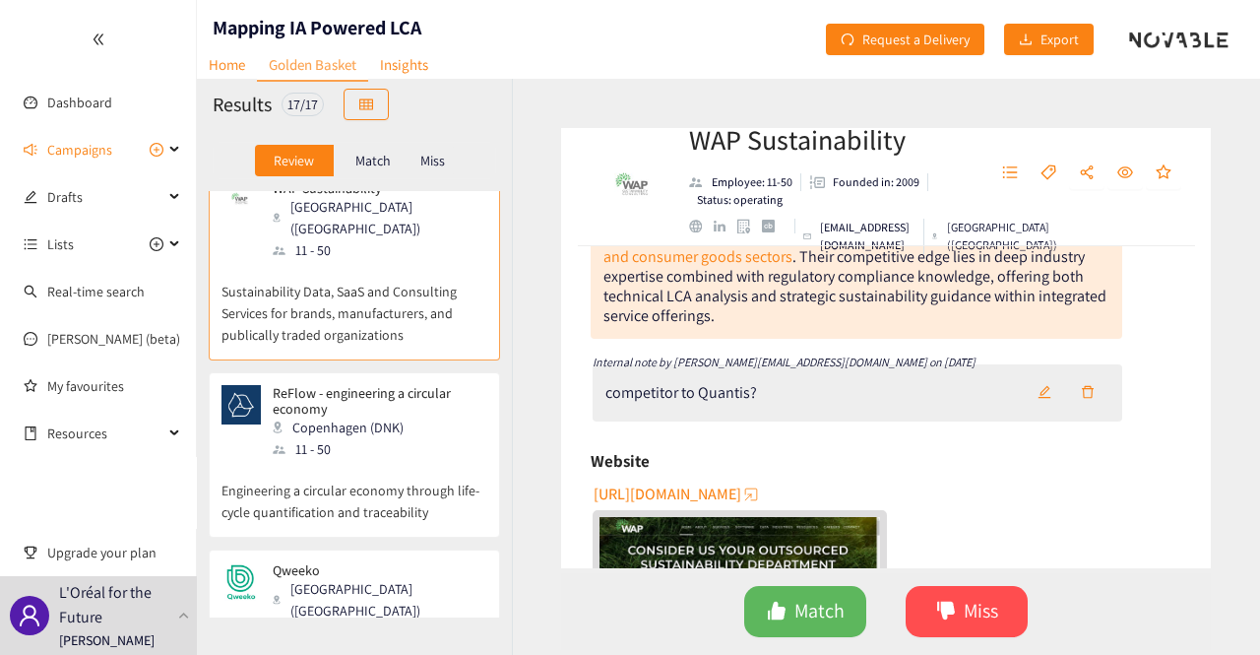
scroll to position [787, 0]
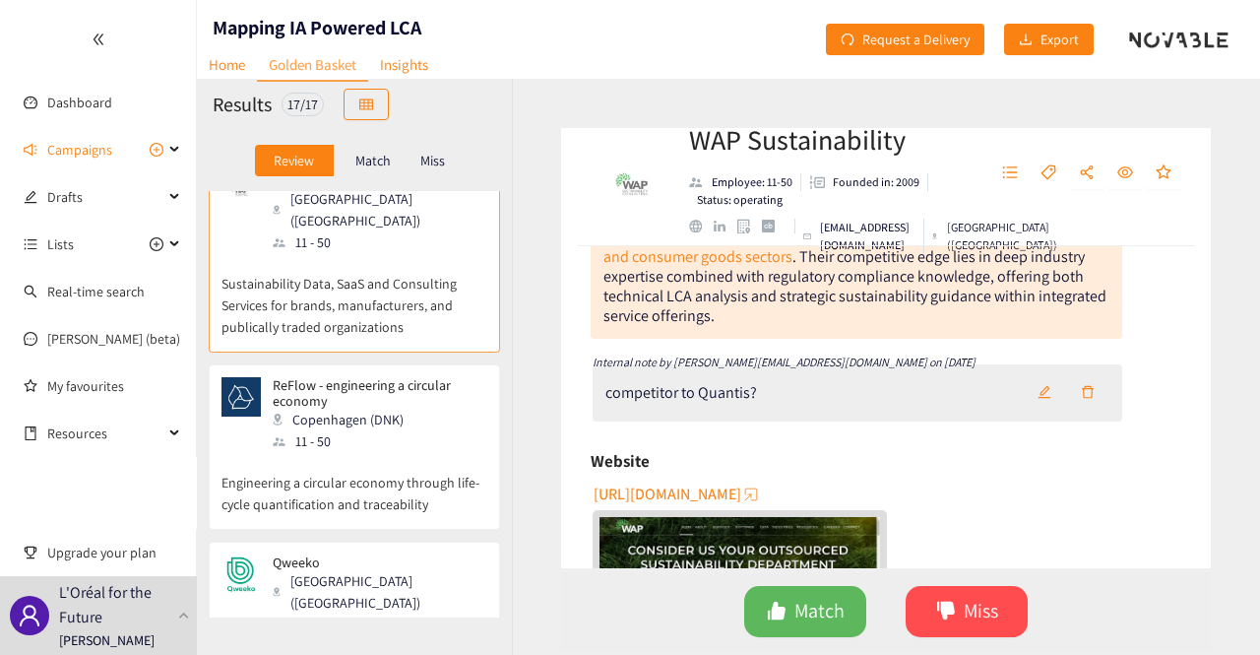
click at [347, 430] on div "11 - 50" at bounding box center [379, 441] width 213 height 22
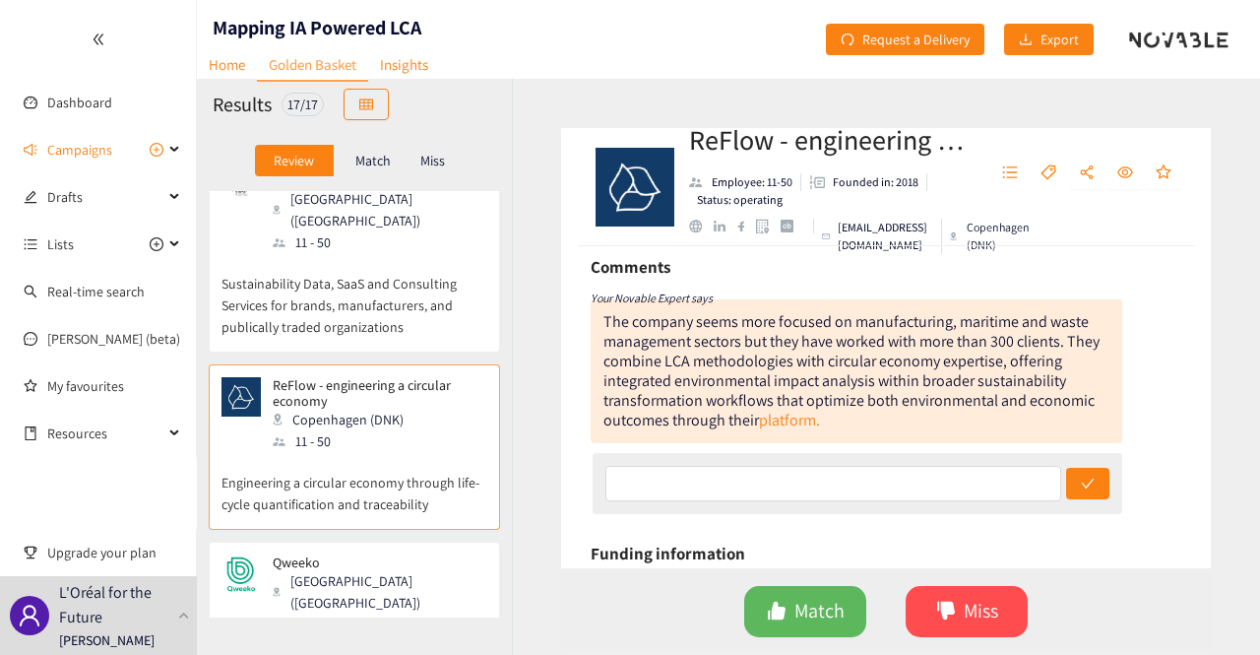
scroll to position [98, 0]
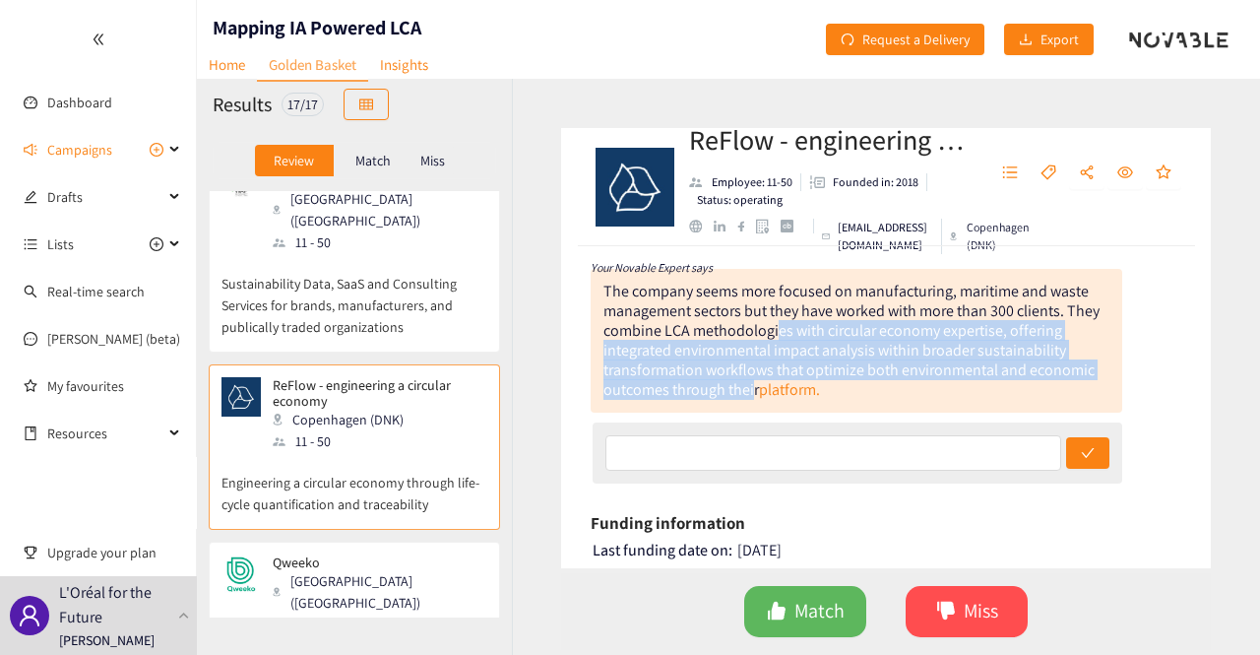
drag, startPoint x: 776, startPoint y: 334, endPoint x: 751, endPoint y: 389, distance: 60.4
click at [751, 389] on div "The company seems more focused on manufacturing, maritime and waste management …" at bounding box center [851, 340] width 496 height 119
click at [750, 389] on div "The company seems more focused on manufacturing, maritime and waste management …" at bounding box center [851, 340] width 496 height 119
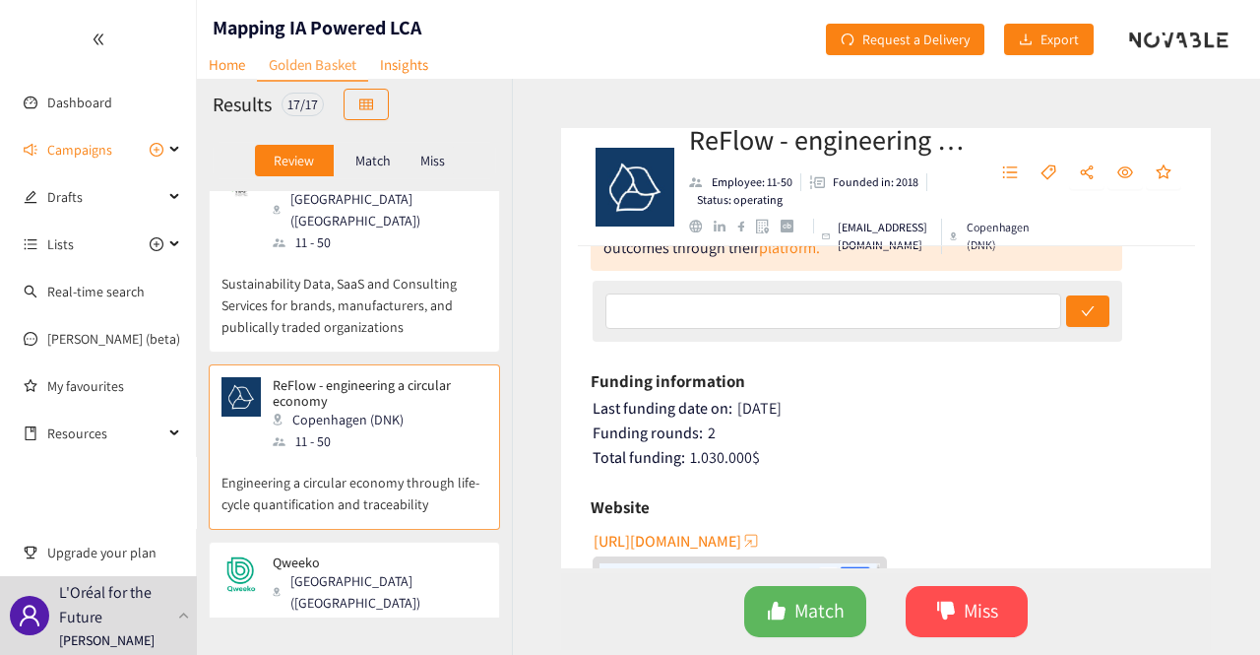
scroll to position [197, 0]
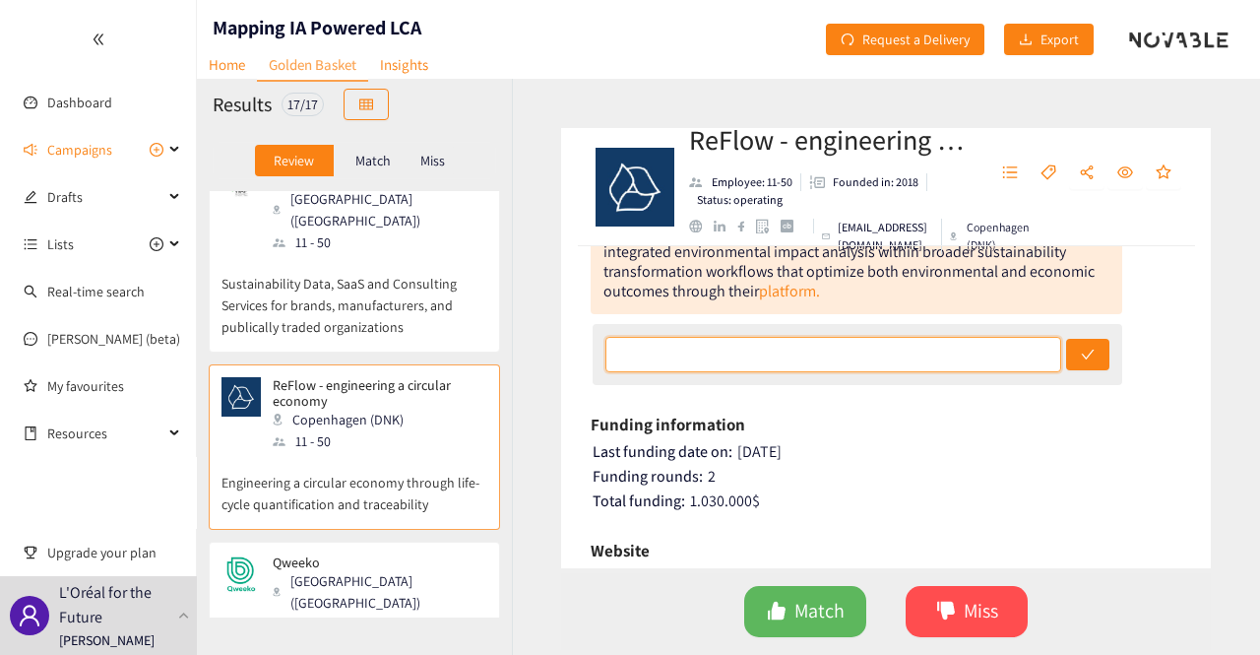
click at [744, 353] on input "text" at bounding box center [833, 354] width 457 height 35
type input "miss"
click at [1066, 339] on button "submit" at bounding box center [1087, 354] width 43 height 31
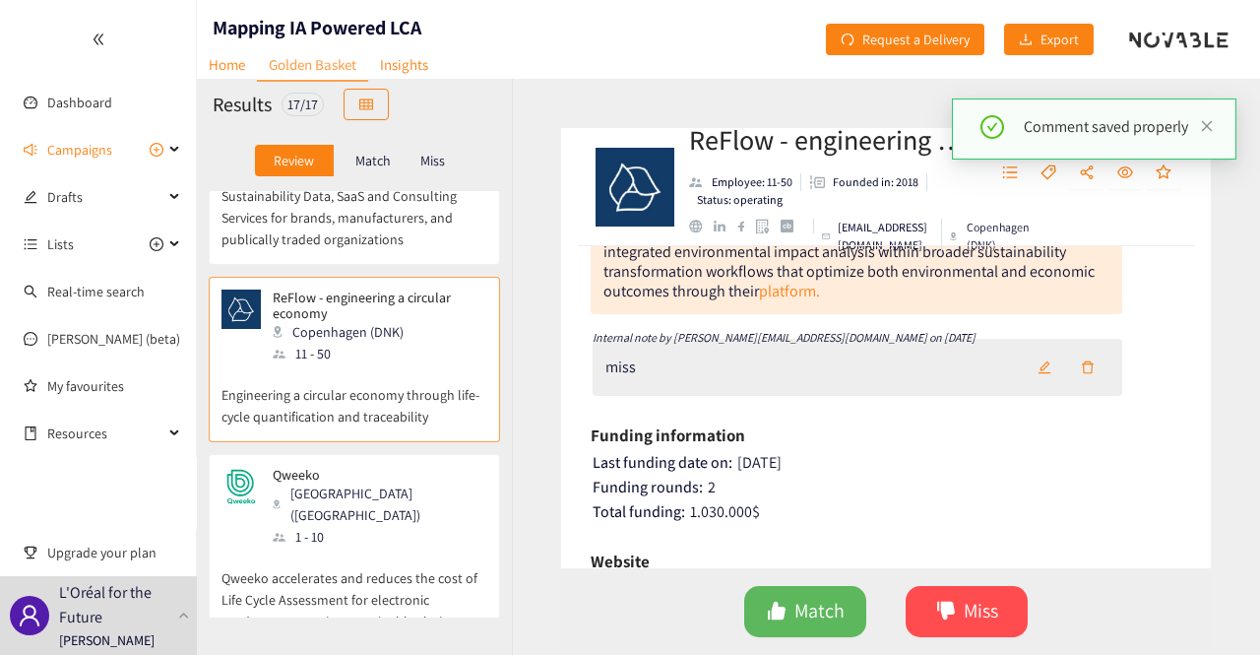
scroll to position [984, 0]
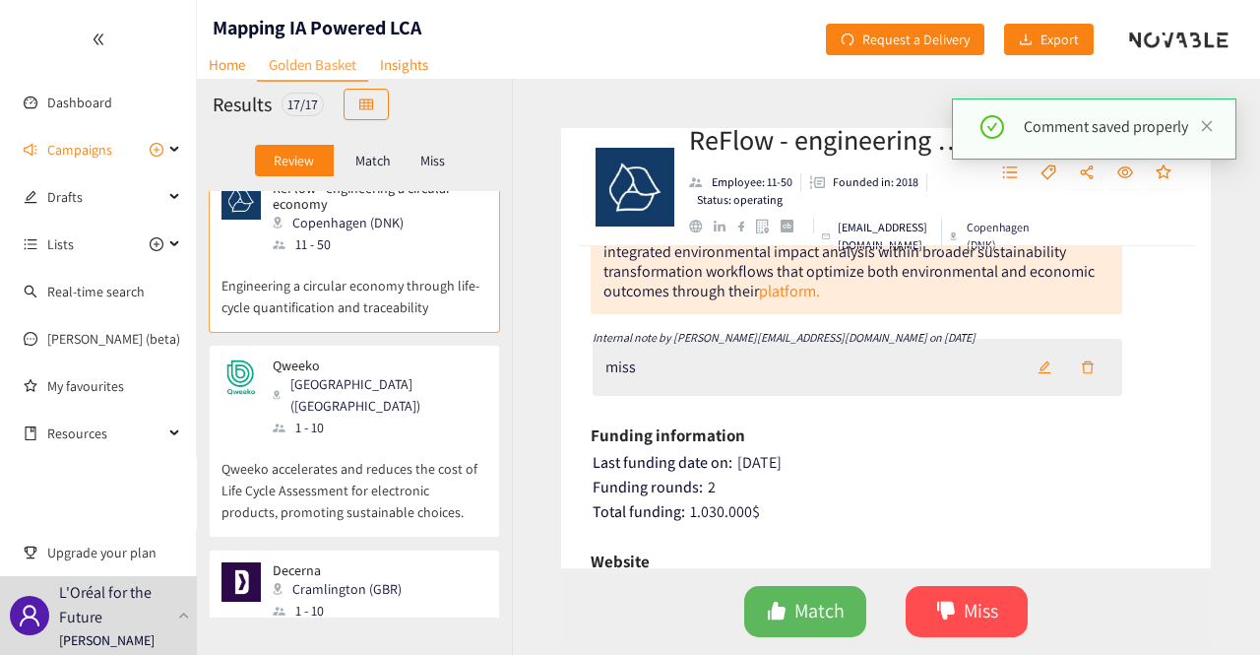
click at [393, 438] on p "Qweeko accelerates and reduces the cost of Life Cycle Assessment for electronic…" at bounding box center [354, 480] width 266 height 85
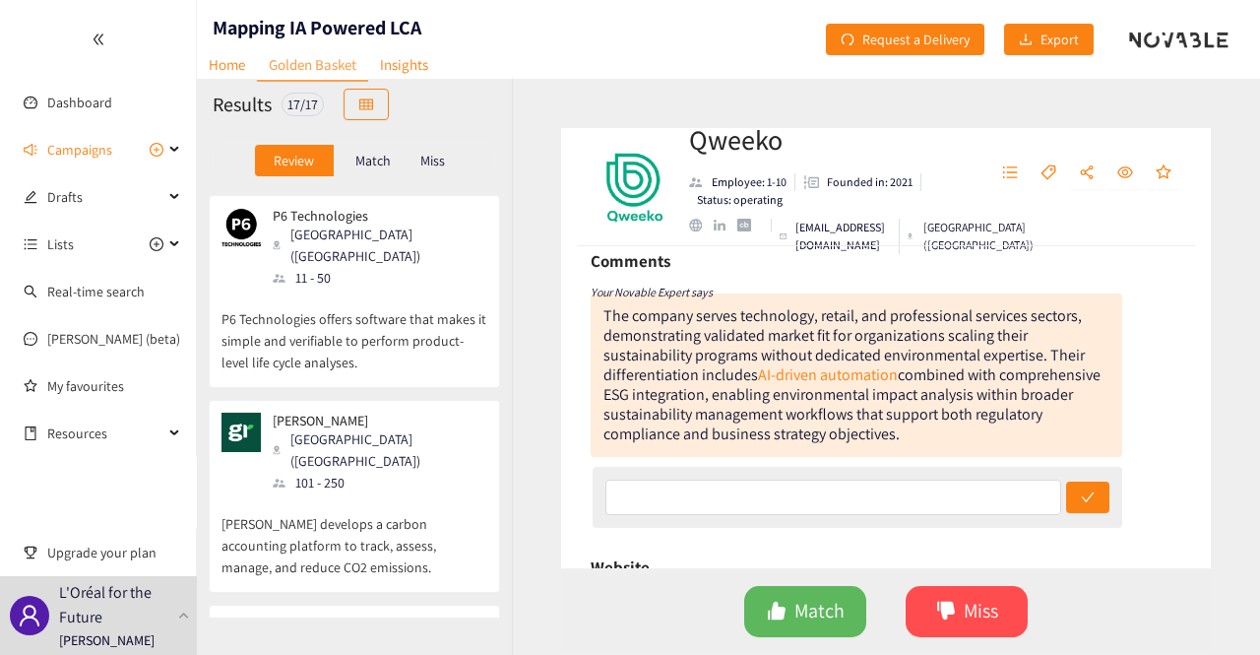
scroll to position [2588, 0]
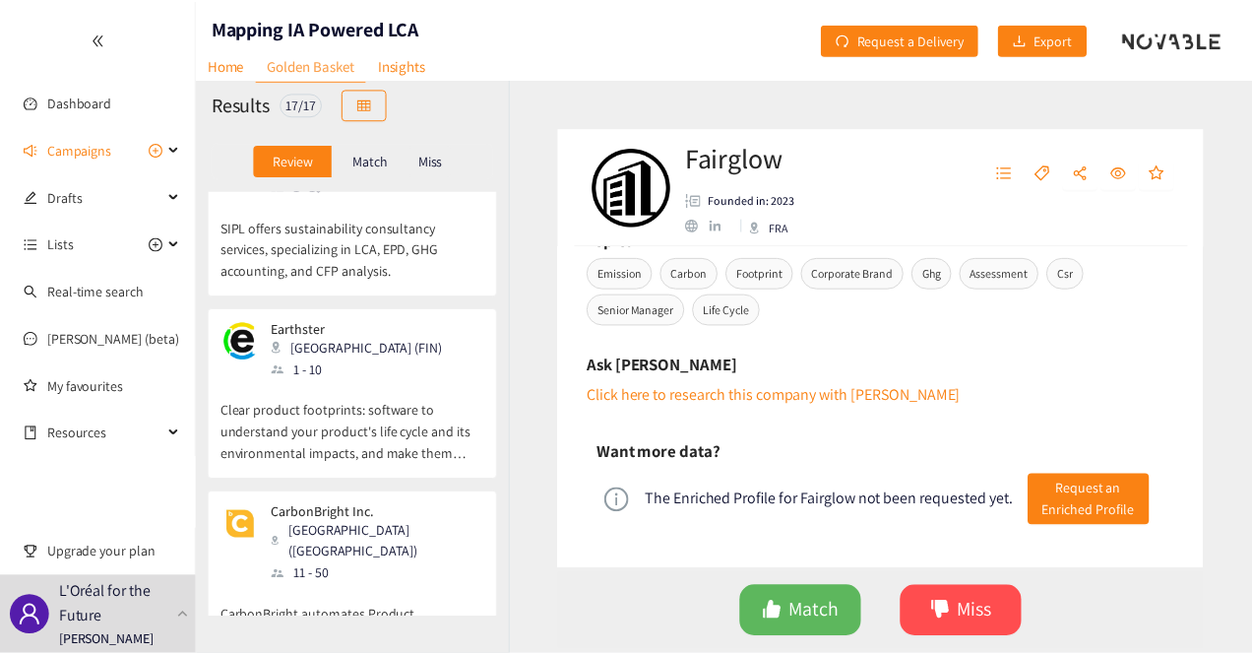
scroll to position [0, 0]
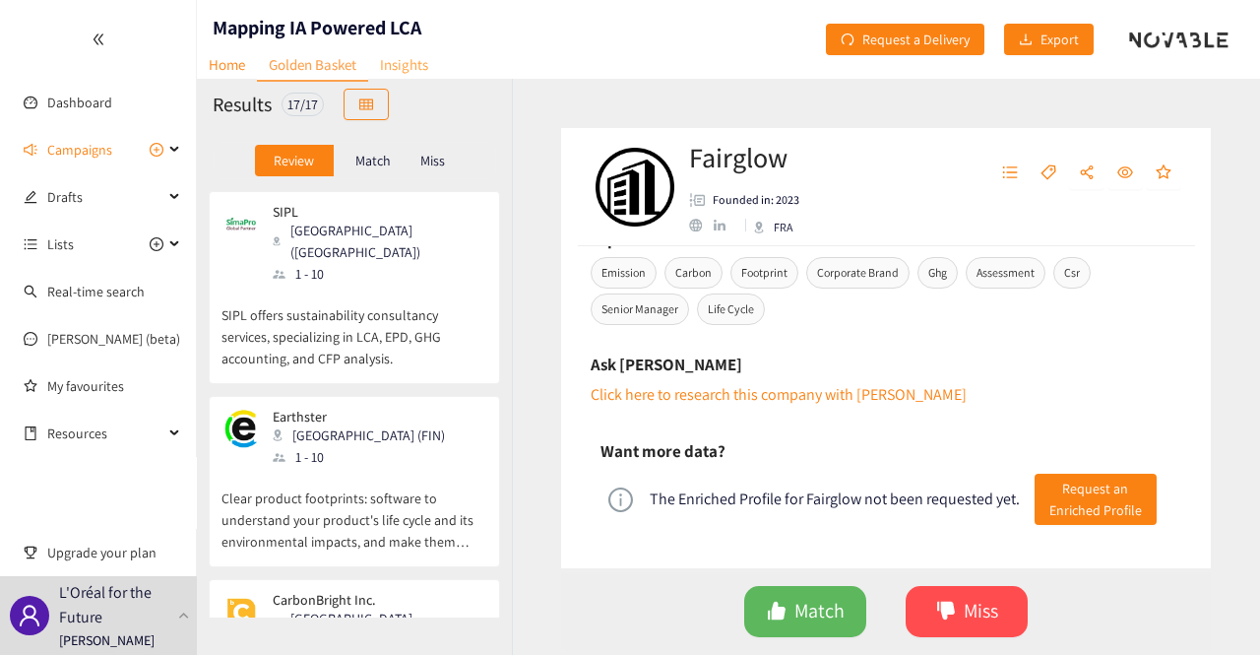
click at [410, 60] on link "Insights" at bounding box center [404, 64] width 72 height 31
